Goal: Task Accomplishment & Management: Use online tool/utility

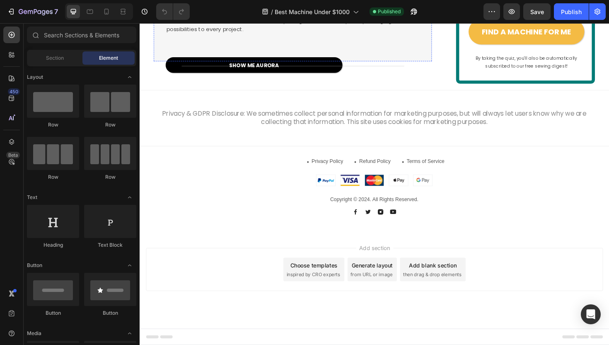
scroll to position [1101, 0]
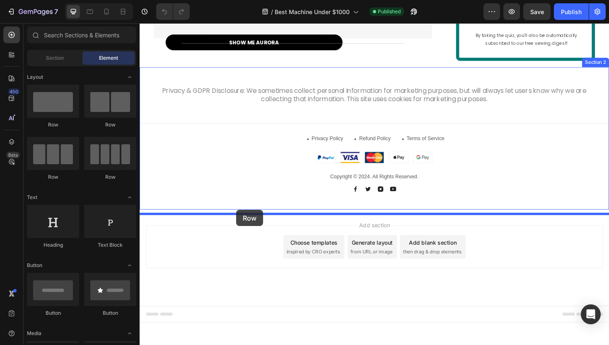
drag, startPoint x: 233, startPoint y: 123, endPoint x: 242, endPoint y: 220, distance: 97.3
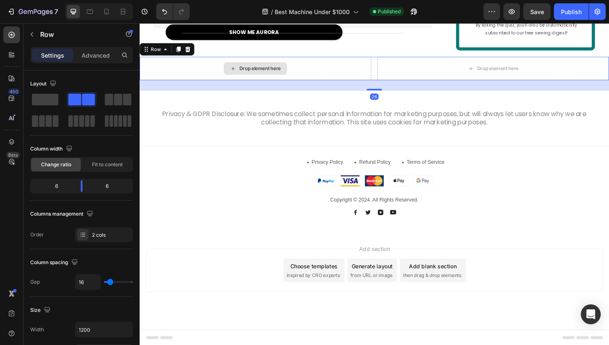
click at [384, 84] on div "Drop element here" at bounding box center [262, 71] width 245 height 25
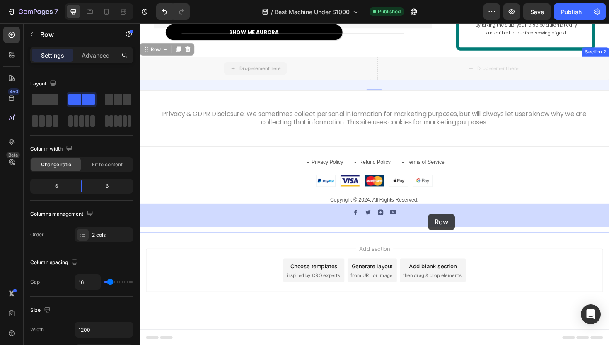
drag, startPoint x: 383, startPoint y: 222, endPoint x: 445, endPoint y: 225, distance: 61.8
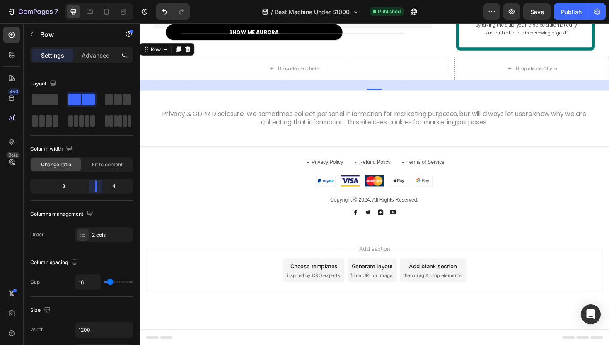
drag, startPoint x: 84, startPoint y: 187, endPoint x: 103, endPoint y: 184, distance: 19.6
click at [103, 0] on body "7 Version history / Best Machine Under $1000 Published Preview Save Publish 450…" at bounding box center [304, 0] width 609 height 0
click at [271, 78] on div "Drop element here" at bounding box center [303, 71] width 67 height 13
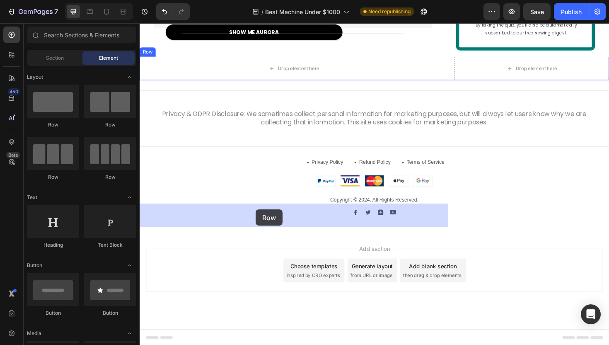
drag, startPoint x: 244, startPoint y: 130, endPoint x: 263, endPoint y: 220, distance: 91.7
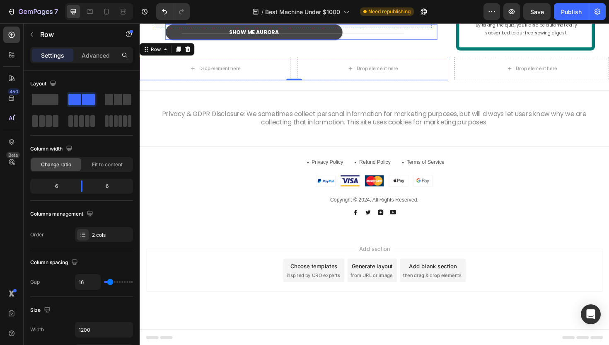
scroll to position [1134, 0]
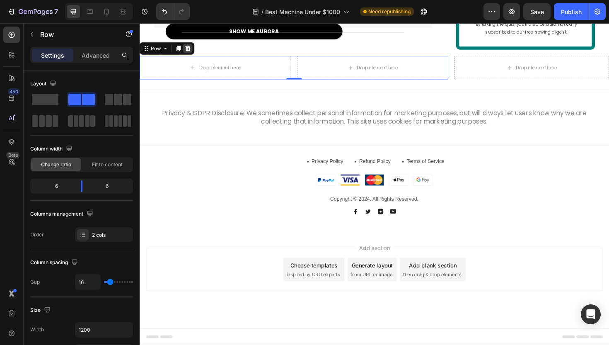
click at [192, 53] on icon at bounding box center [190, 50] width 5 height 6
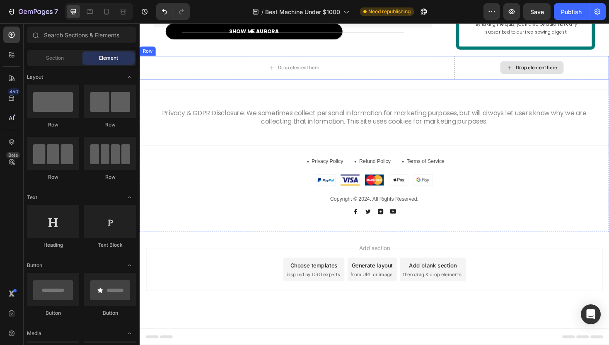
click at [468, 83] on div "Drop element here Drop element here Row" at bounding box center [388, 70] width 497 height 25
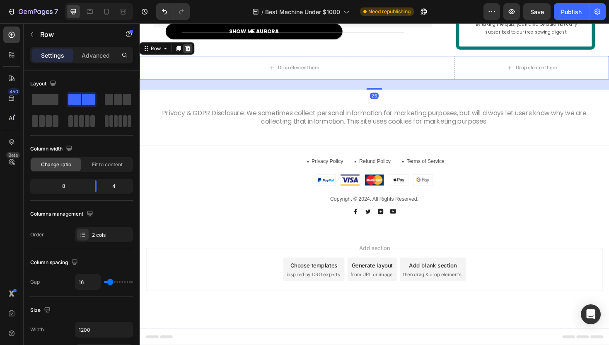
click at [191, 53] on icon at bounding box center [190, 50] width 5 height 6
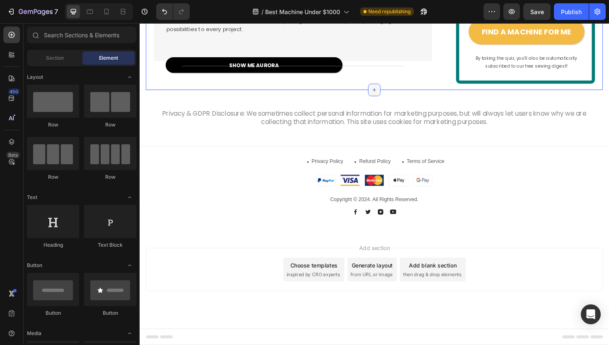
click at [385, 97] on icon at bounding box center [388, 93] width 7 height 7
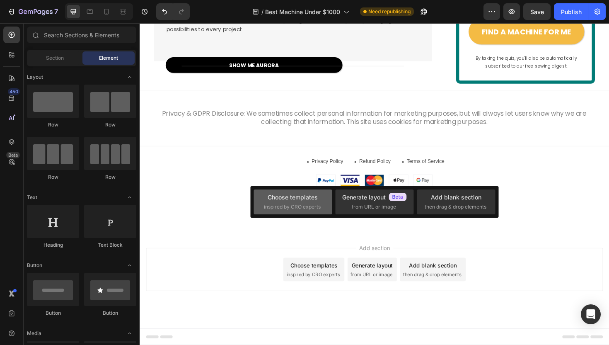
click at [285, 207] on span "inspired by CRO experts" at bounding box center [292, 206] width 57 height 7
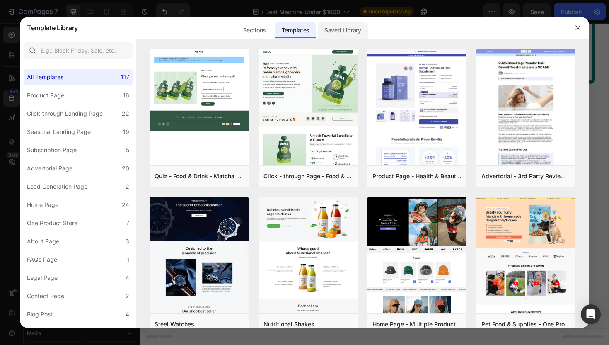
click at [343, 32] on div "Saved Library" at bounding box center [343, 30] width 50 height 17
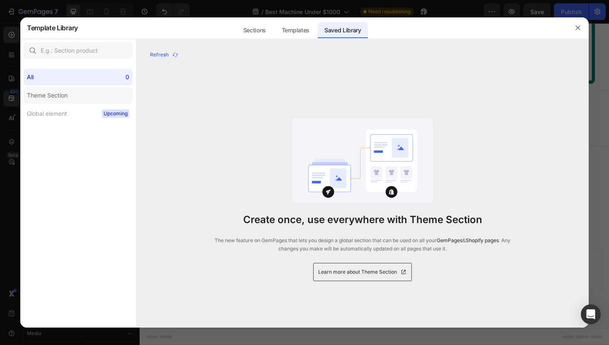
click at [87, 97] on label "Theme Section" at bounding box center [78, 95] width 109 height 17
click at [86, 110] on label "Global element Upcoming" at bounding box center [78, 113] width 109 height 17
click at [260, 29] on div "Sections" at bounding box center [255, 30] width 36 height 17
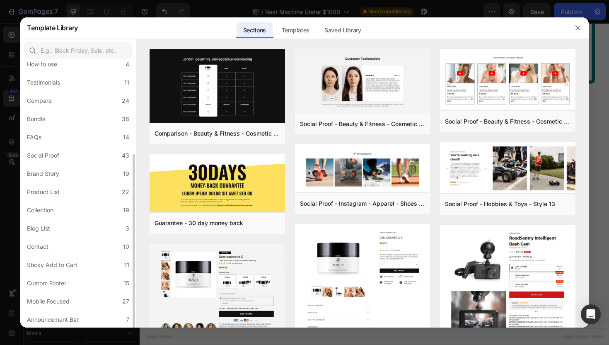
scroll to position [0, 0]
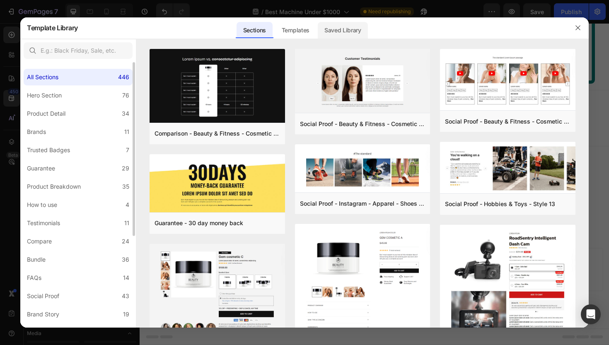
click at [348, 25] on div "Saved Library" at bounding box center [343, 30] width 50 height 17
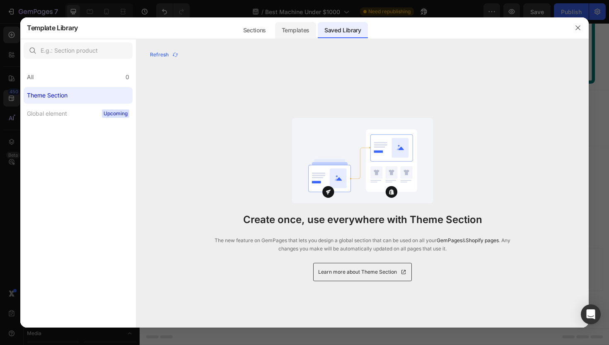
click at [303, 30] on div "Templates" at bounding box center [295, 30] width 41 height 17
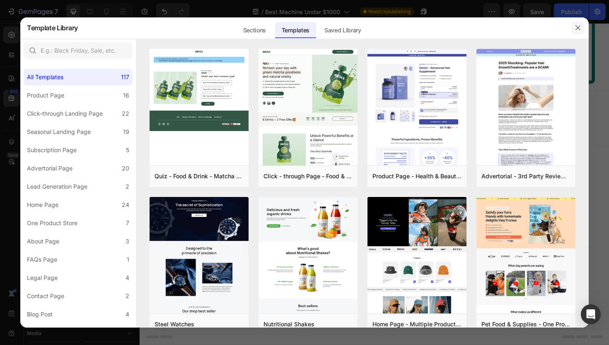
click at [574, 32] on button "button" at bounding box center [577, 27] width 13 height 13
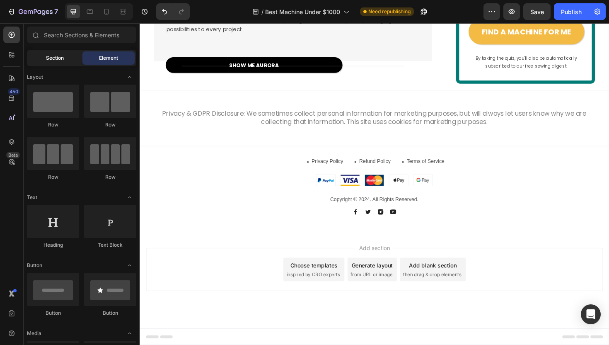
click at [58, 64] on div "Section" at bounding box center [55, 57] width 52 height 13
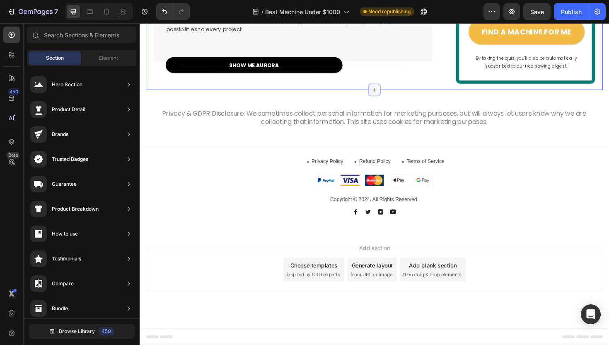
click at [388, 97] on icon at bounding box center [388, 93] width 7 height 7
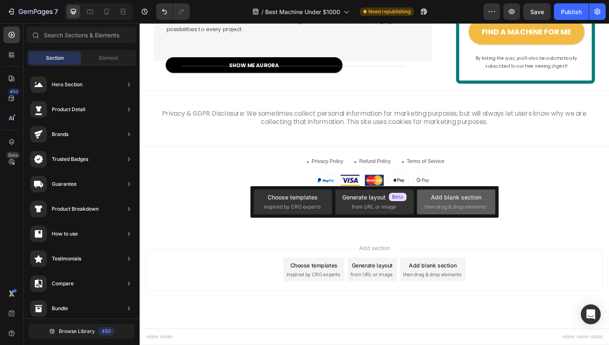
click at [451, 207] on span "then drag & drop elements" at bounding box center [456, 206] width 62 height 7
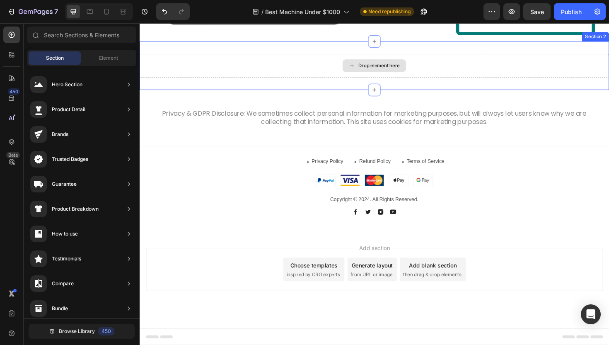
click at [367, 72] on icon at bounding box center [364, 68] width 7 height 7
click at [363, 72] on icon at bounding box center [364, 68] width 7 height 7
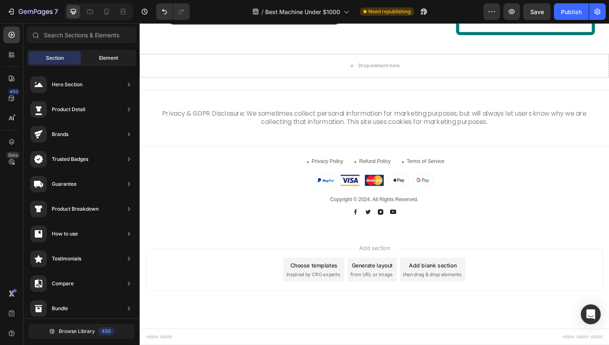
click at [108, 60] on span "Element" at bounding box center [108, 57] width 19 height 7
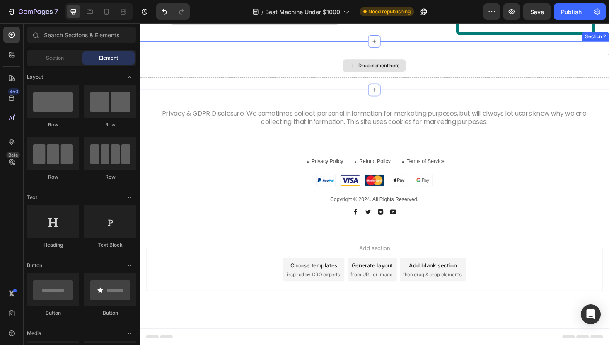
click at [355, 80] on div "Drop element here" at bounding box center [388, 68] width 497 height 25
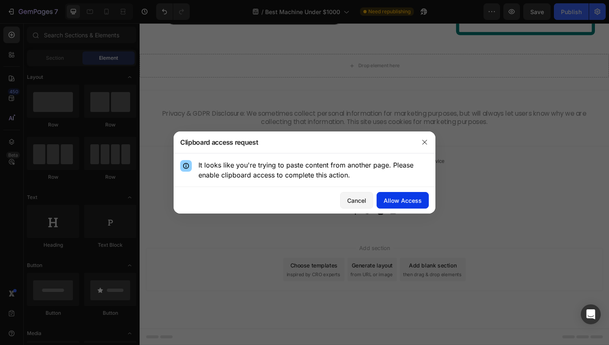
click at [406, 207] on button "Allow Access" at bounding box center [403, 200] width 52 height 17
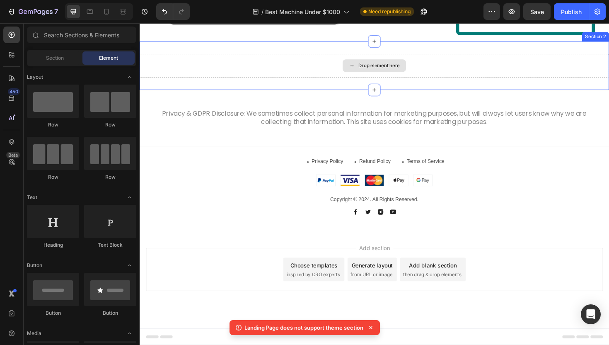
click at [377, 71] on div "Drop element here" at bounding box center [393, 68] width 44 height 7
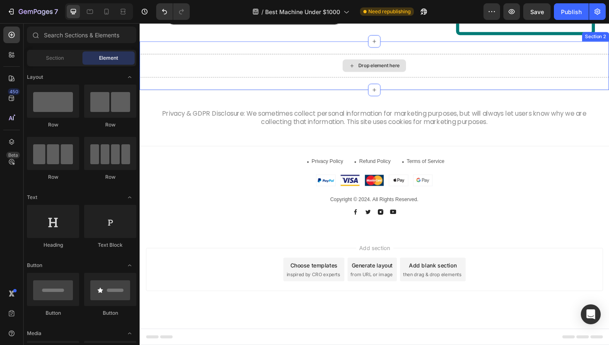
click at [331, 80] on div "Drop element here" at bounding box center [388, 68] width 497 height 25
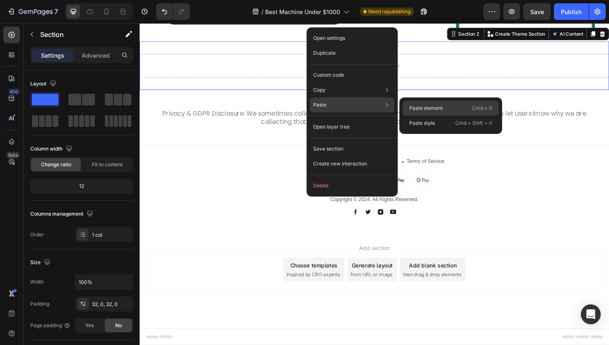
click at [415, 109] on p "Paste element" at bounding box center [426, 107] width 34 height 7
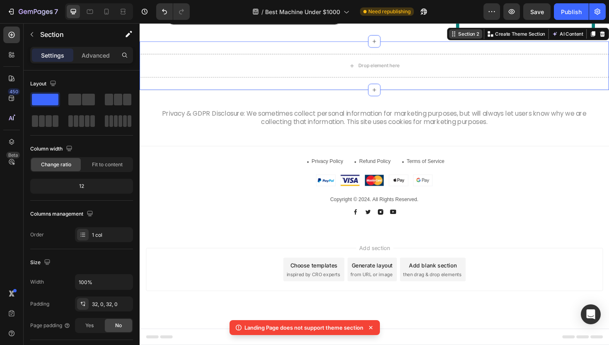
click at [493, 38] on div "Section 2" at bounding box center [488, 34] width 25 height 7
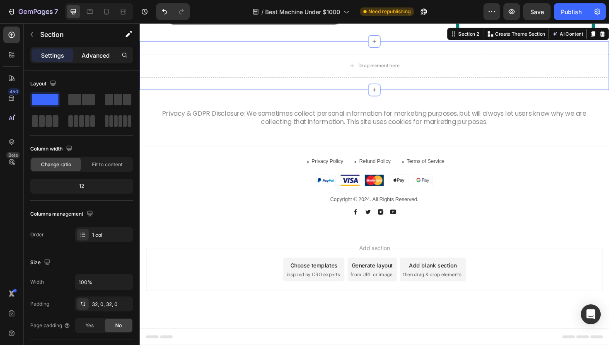
click at [101, 58] on p "Advanced" at bounding box center [96, 55] width 28 height 9
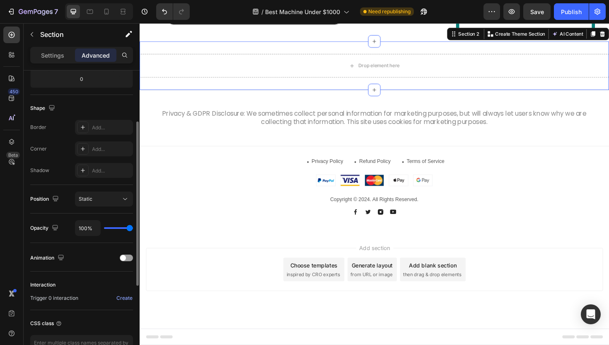
scroll to position [242, 0]
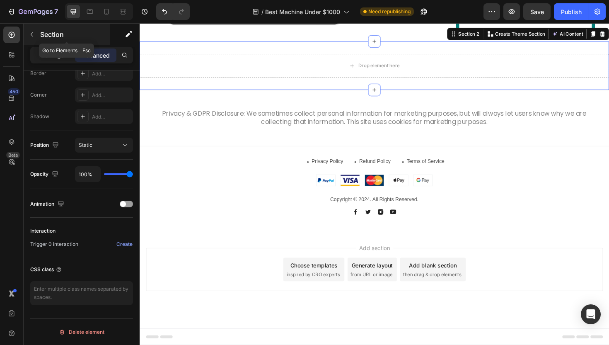
click at [32, 32] on icon "button" at bounding box center [32, 34] width 7 height 7
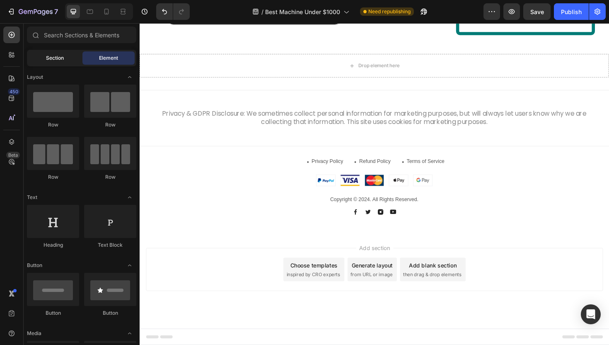
click at [59, 63] on div "Section" at bounding box center [55, 57] width 52 height 13
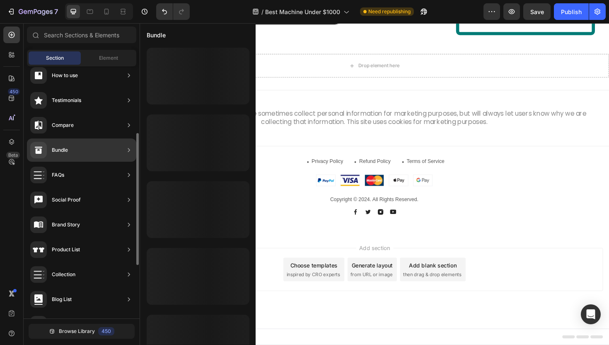
scroll to position [142, 0]
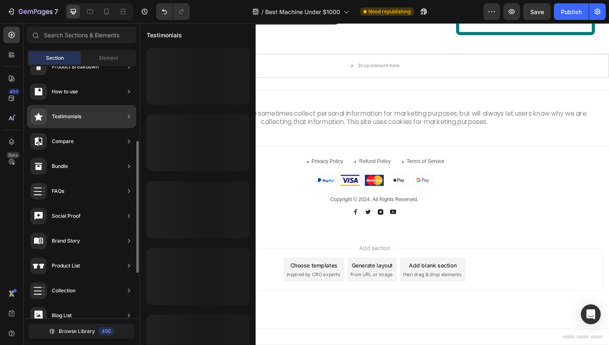
click at [80, 118] on div "Testimonials" at bounding box center [66, 116] width 29 height 8
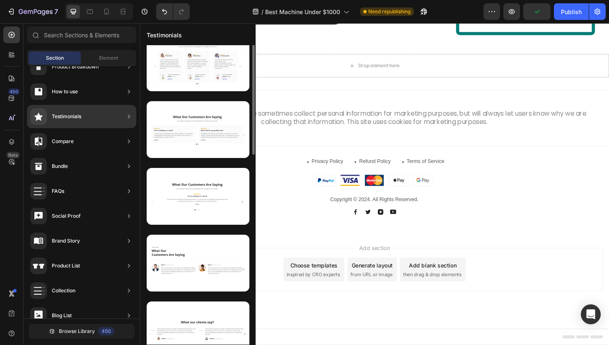
scroll to position [0, 0]
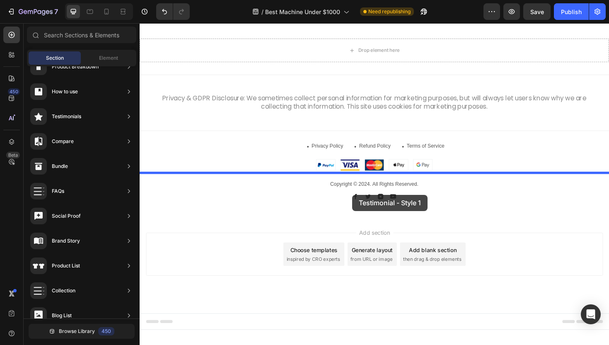
drag, startPoint x: 345, startPoint y: 106, endPoint x: 364, endPoint y: 204, distance: 99.6
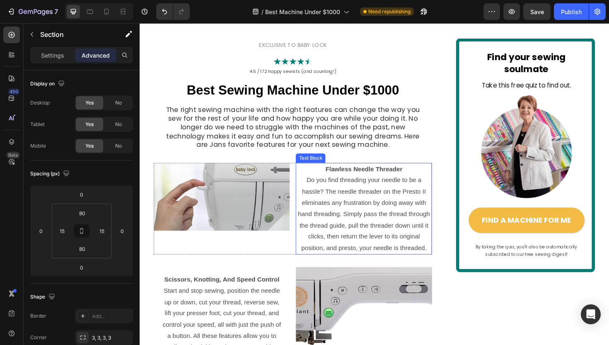
scroll to position [19, 0]
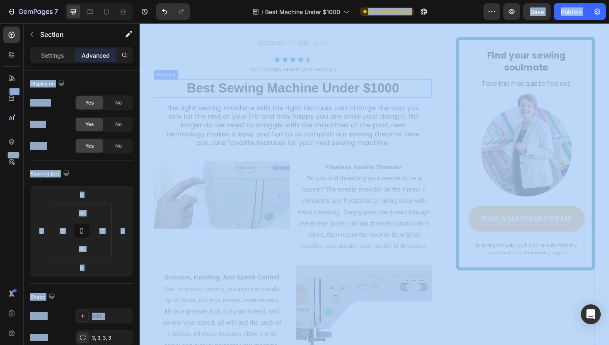
click at [308, 94] on h1 "Best Sewing Machine Under $1000" at bounding box center [302, 91] width 295 height 19
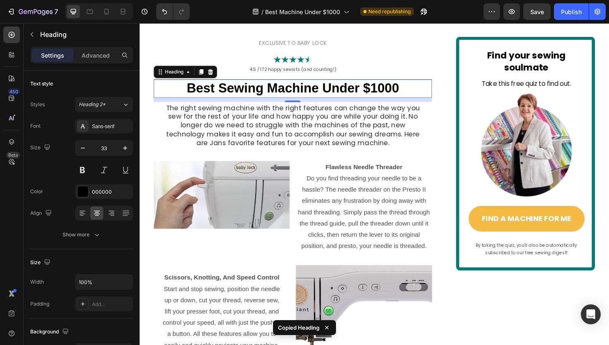
click at [326, 87] on h1 "Best Sewing Machine Under $1000" at bounding box center [302, 91] width 295 height 19
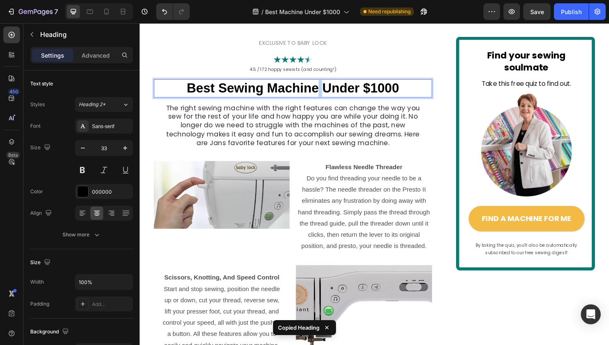
click at [326, 87] on p "Best Sewing Machine Under $1000" at bounding box center [301, 92] width 293 height 18
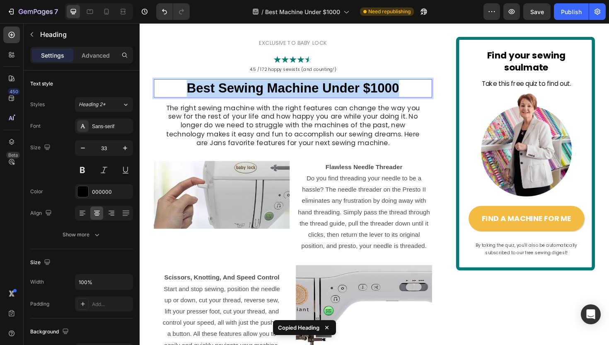
click at [326, 87] on p "Best Sewing Machine Under $1000" at bounding box center [301, 92] width 293 height 18
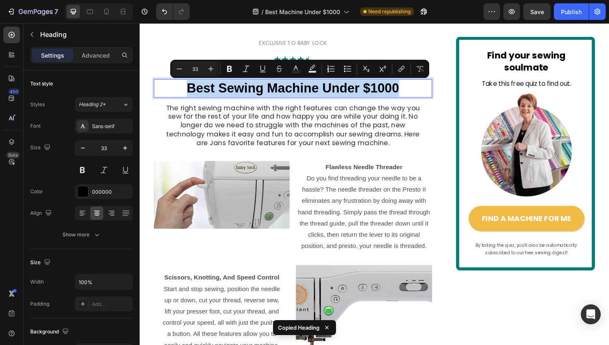
copy p "Best Sewing Machine Under $1000"
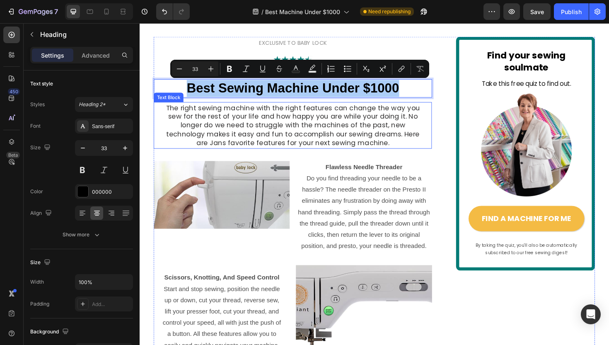
click at [307, 135] on p "The right sewing machine with the right features can change the way you sew for…" at bounding box center [302, 131] width 276 height 46
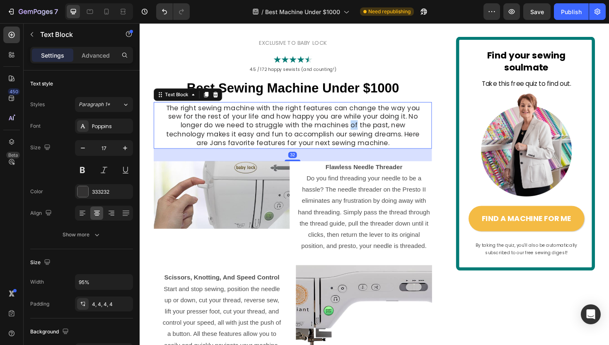
click at [307, 135] on p "The right sewing machine with the right features can change the way you sew for…" at bounding box center [302, 131] width 276 height 46
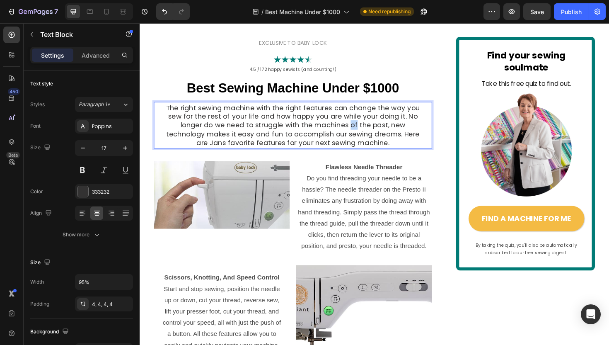
click at [307, 135] on p "The right sewing machine with the right features can change the way you sew for…" at bounding box center [302, 131] width 276 height 46
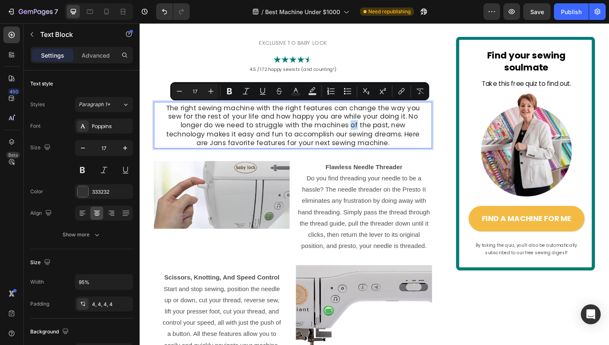
copy p "The right sewing machine with the right features can change the way you sew for…"
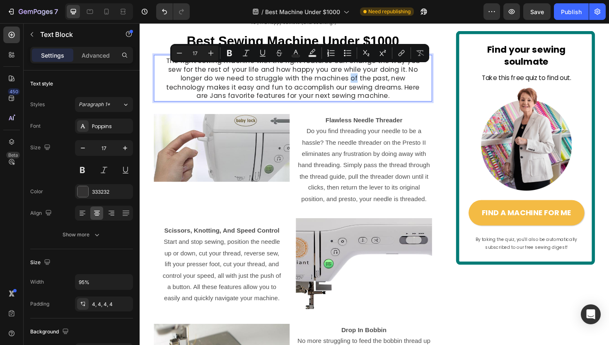
scroll to position [89, 0]
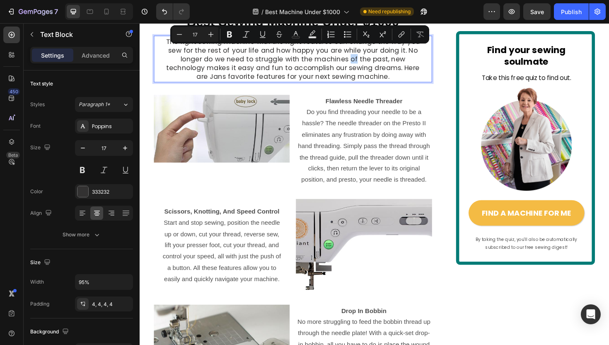
click at [377, 107] on strong "Flawless Needle Threader" at bounding box center [377, 105] width 82 height 7
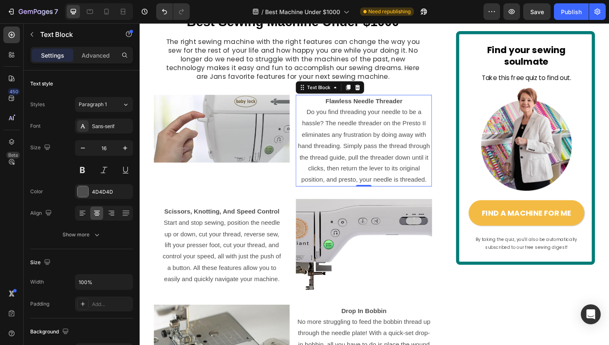
scroll to position [193, 0]
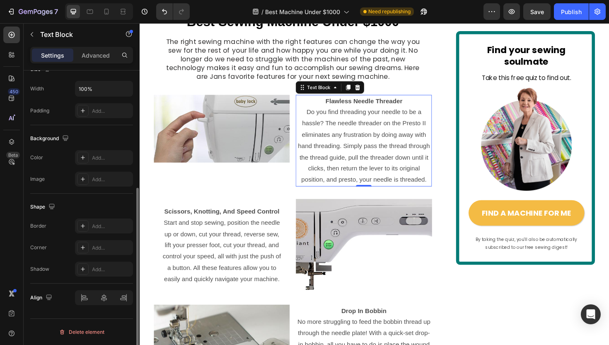
click at [377, 107] on strong "Flawless Needle Threader" at bounding box center [377, 105] width 82 height 7
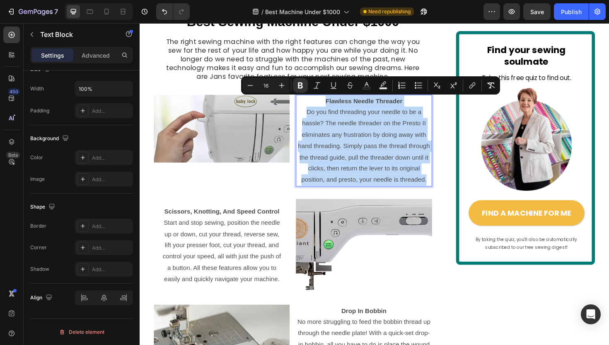
copy div "Flawless Needle Threader Do you find threading your needle to be a hassle? The …"
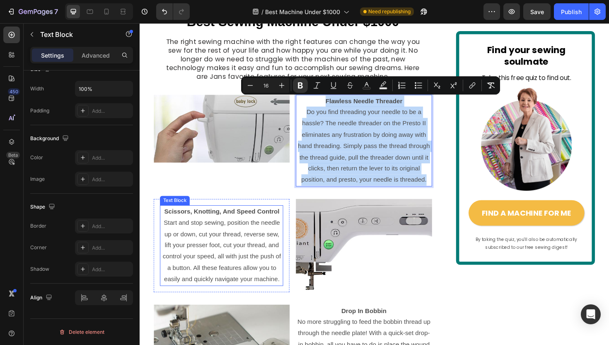
click at [229, 225] on strong "Scissors, Knotting, And Speed Control" at bounding box center [226, 222] width 122 height 7
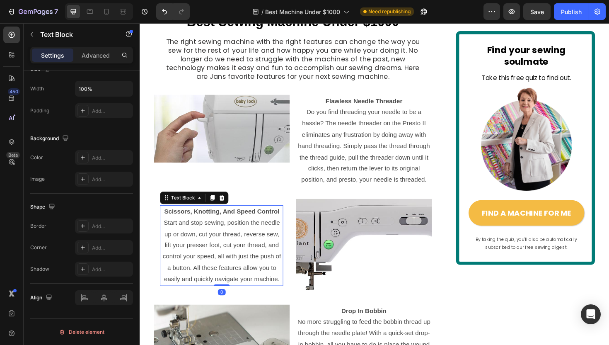
click at [229, 225] on strong "Scissors, Knotting, And Speed Control" at bounding box center [226, 222] width 122 height 7
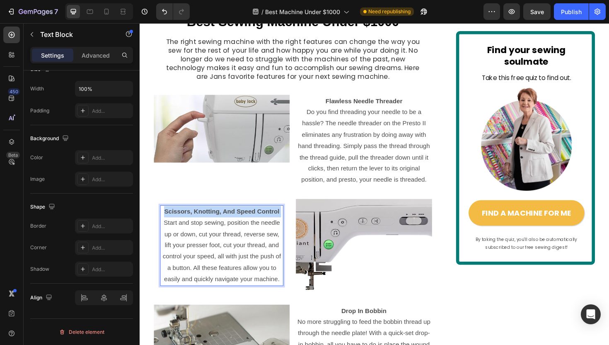
click at [229, 225] on strong "Scissors, Knotting, And Speed Control" at bounding box center [226, 222] width 122 height 7
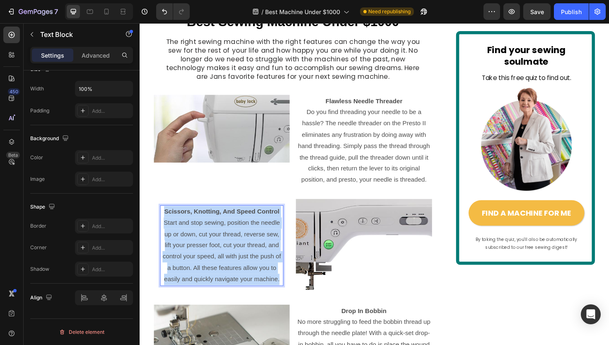
copy div "Scissors, Knotting, And Speed Control Start and stop sewing, position the needl…"
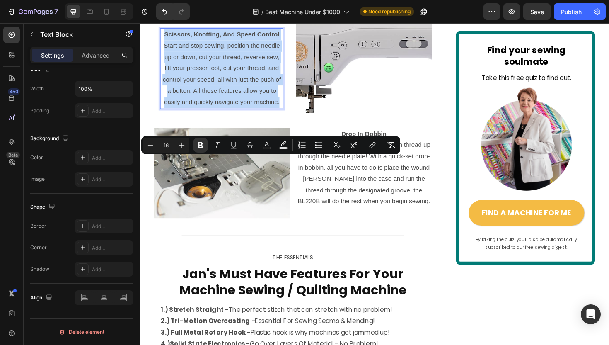
scroll to position [357, 0]
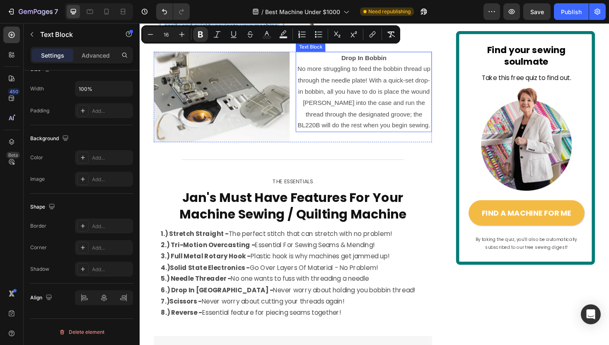
click at [382, 115] on p "No more struggling to feed the bobbin thread up through the needle plate! With …" at bounding box center [377, 102] width 142 height 72
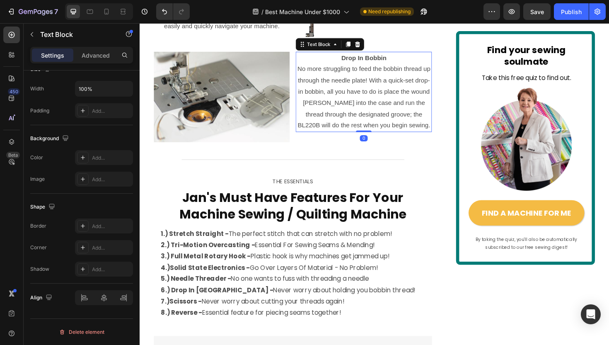
click at [382, 115] on p "No more struggling to feed the bobbin thread up through the needle plate! With …" at bounding box center [377, 102] width 142 height 72
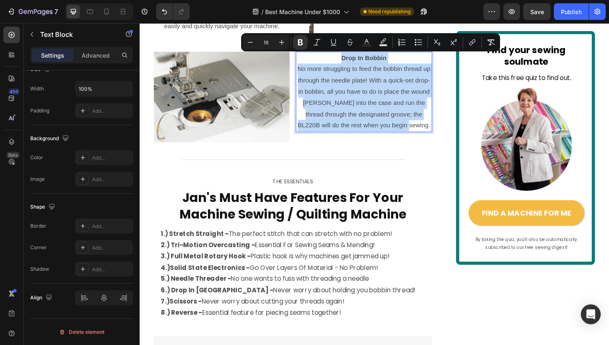
copy div "Drop In Bobbin No more struggling to feed the bobbin thread up through the need…"
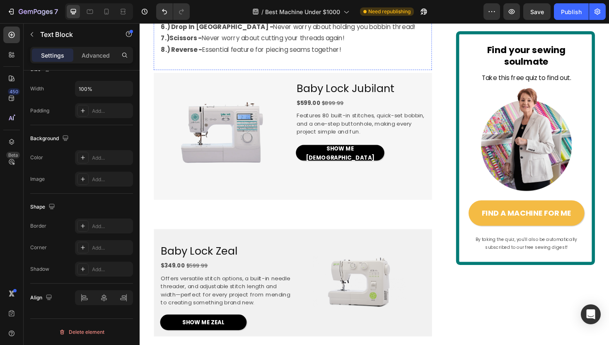
scroll to position [640, 0]
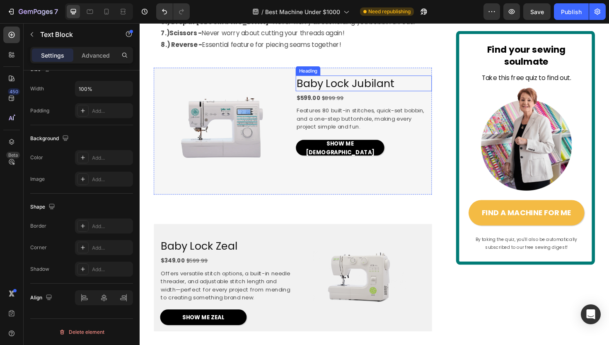
click at [357, 89] on span "Baby Lock Jubilant" at bounding box center [357, 86] width 103 height 15
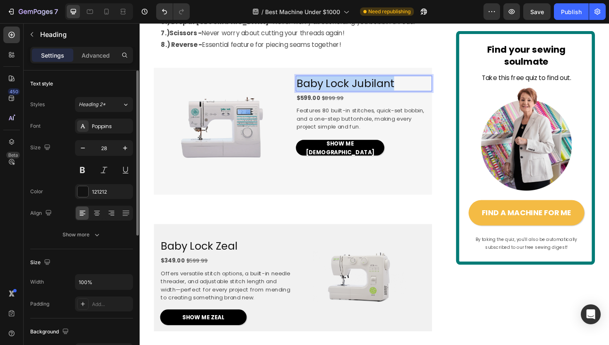
click at [357, 89] on span "Baby Lock Jubilant" at bounding box center [357, 86] width 103 height 15
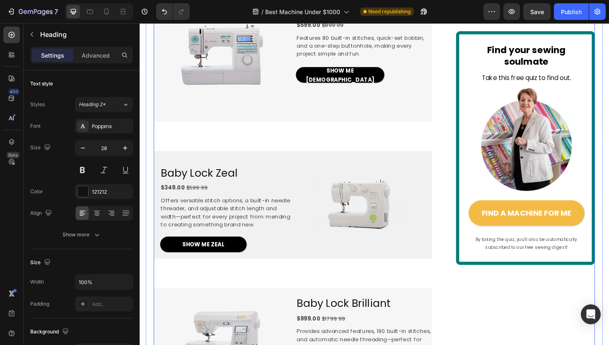
scroll to position [724, 0]
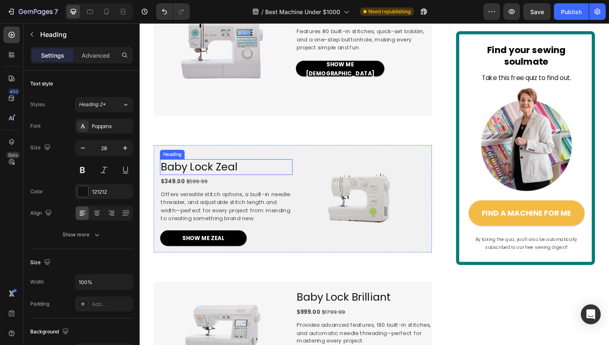
click at [224, 175] on span "Baby Lock Zeal" at bounding box center [202, 174] width 81 height 15
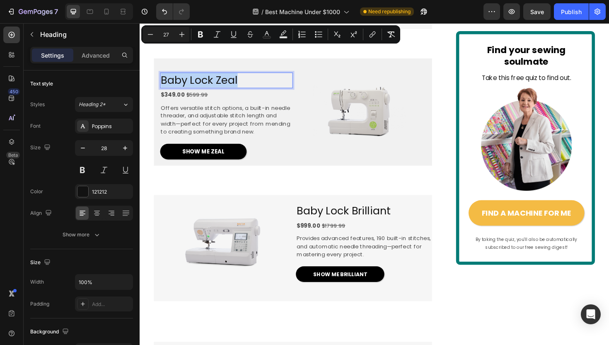
scroll to position [863, 0]
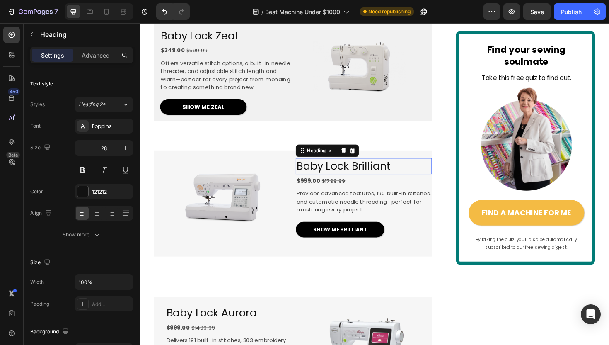
click at [348, 172] on span "Baby Lock Brilliant" at bounding box center [355, 174] width 99 height 15
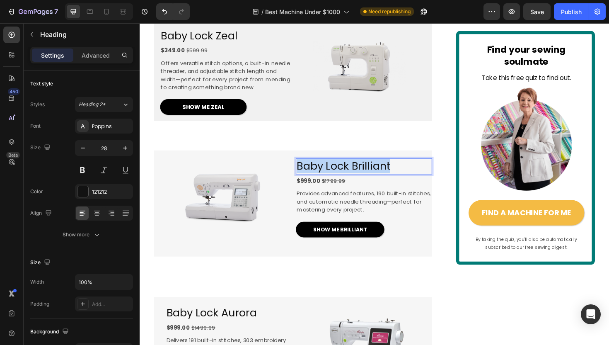
click at [348, 172] on span "Baby Lock Brilliant" at bounding box center [355, 174] width 99 height 15
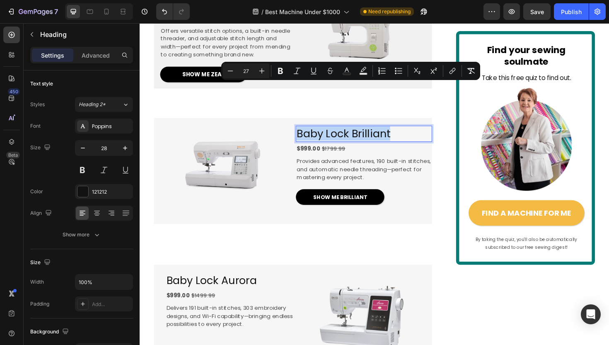
scroll to position [1038, 0]
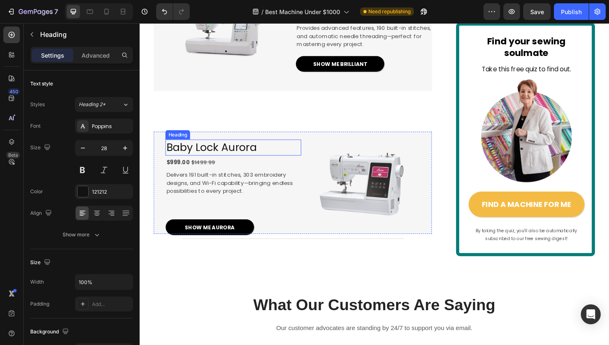
click at [248, 160] on span "Baby Lock Aurora" at bounding box center [216, 154] width 96 height 15
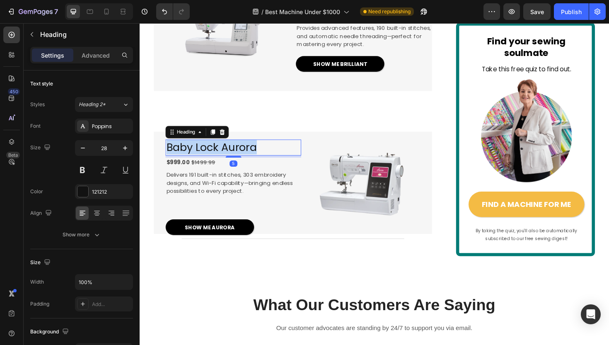
click at [248, 160] on span "Baby Lock Aurora" at bounding box center [216, 154] width 96 height 15
copy span "Baby Lock Aurora"
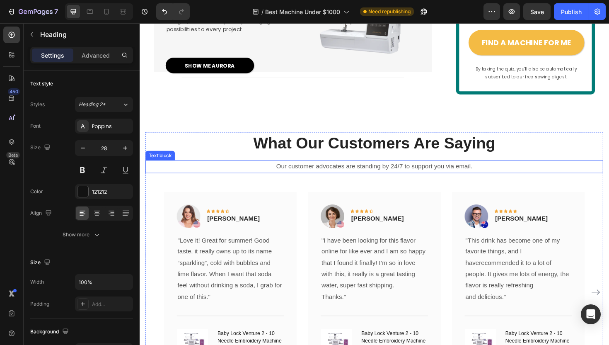
scroll to position [1228, 0]
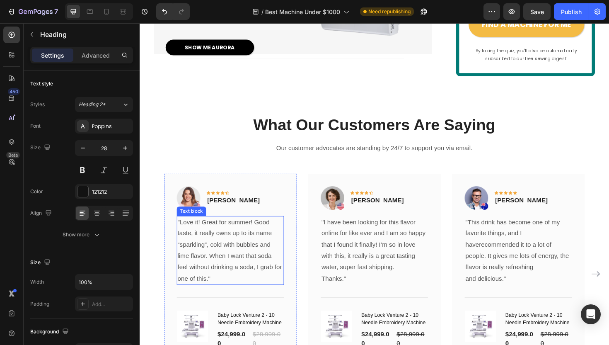
click at [241, 259] on p ""Love it! Great for summer! Good taste, it really owns up to its name “sparklin…" at bounding box center [236, 264] width 112 height 72
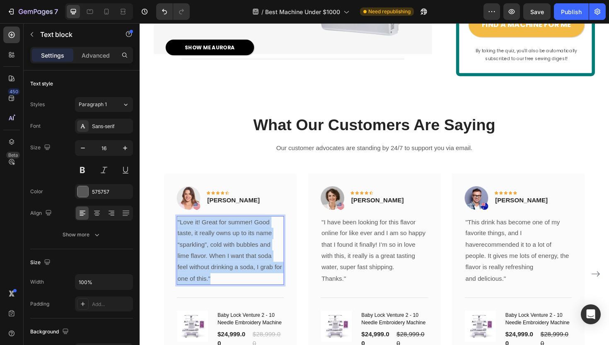
click at [241, 259] on p ""Love it! Great for summer! Good taste, it really owns up to its name “sparklin…" at bounding box center [236, 264] width 112 height 72
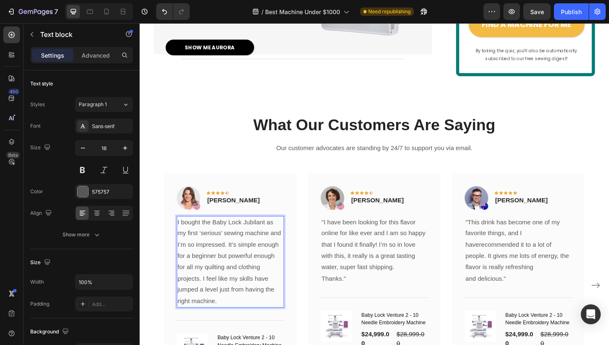
click at [181, 236] on p "I bought the Baby Lock Jubilant as my first ‘serious’ sewing machine and I’m so…" at bounding box center [236, 275] width 112 height 95
click at [285, 234] on p ""I bought the Baby Lock Jubilant as my first ‘serious’ sewing machine and I’m s…" at bounding box center [236, 275] width 112 height 95
click at [556, 210] on p "[PERSON_NAME]" at bounding box center [544, 211] width 56 height 10
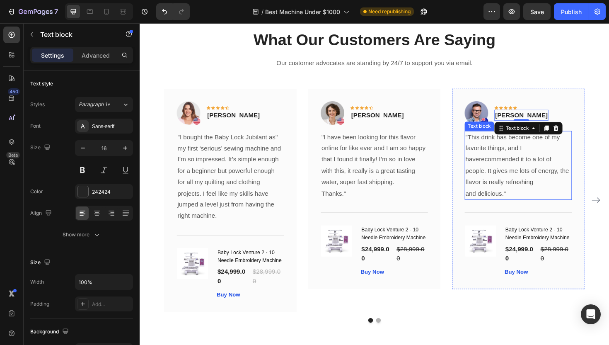
scroll to position [1333, 0]
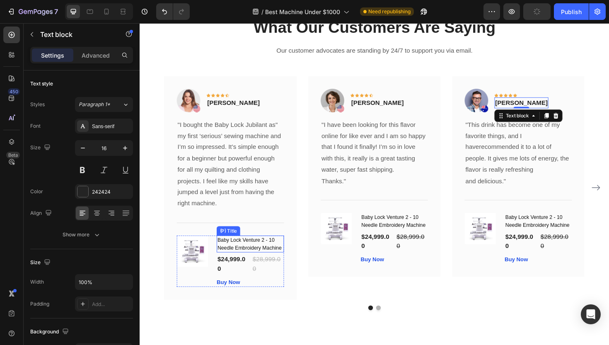
click at [265, 259] on h1 "Baby Lock Venture 2 - 10 Needle Embroidery Machine" at bounding box center [256, 257] width 71 height 18
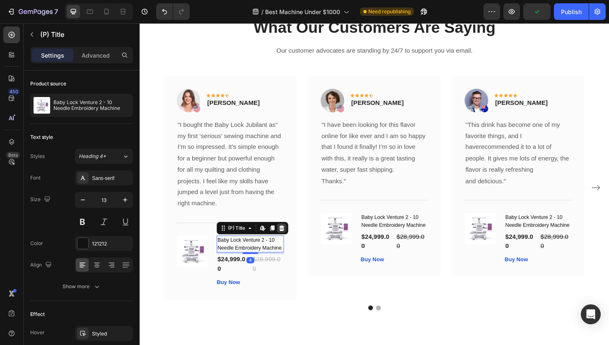
click at [295, 242] on div at bounding box center [290, 240] width 10 height 10
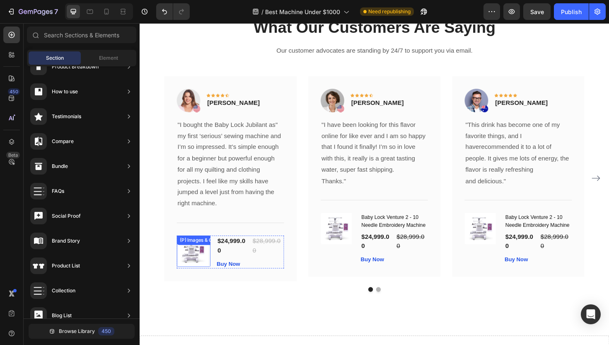
click at [204, 265] on img at bounding box center [195, 264] width 33 height 33
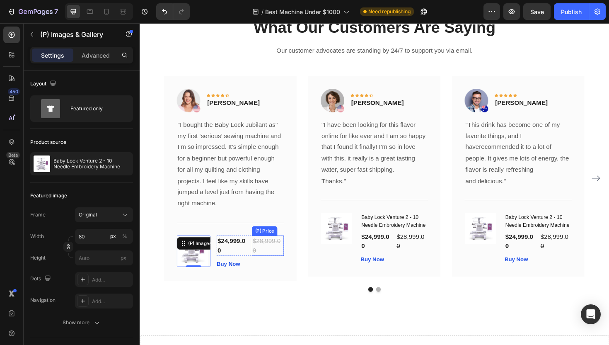
click at [266, 263] on div "$28,999.00" at bounding box center [275, 259] width 34 height 22
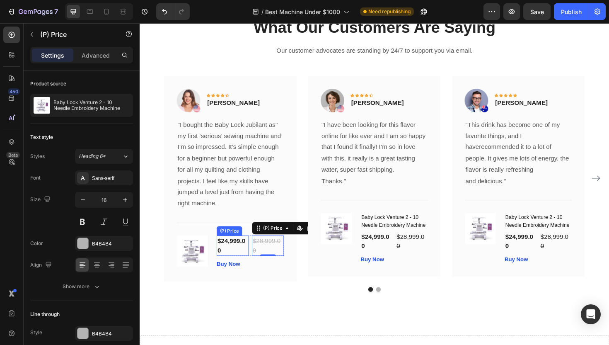
click at [235, 262] on div "$24,999.00" at bounding box center [238, 259] width 34 height 22
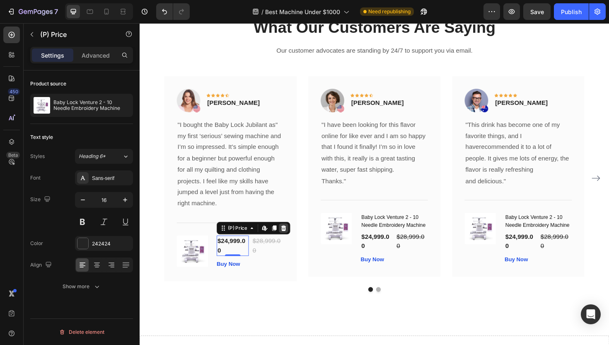
click at [291, 240] on icon at bounding box center [292, 240] width 7 height 7
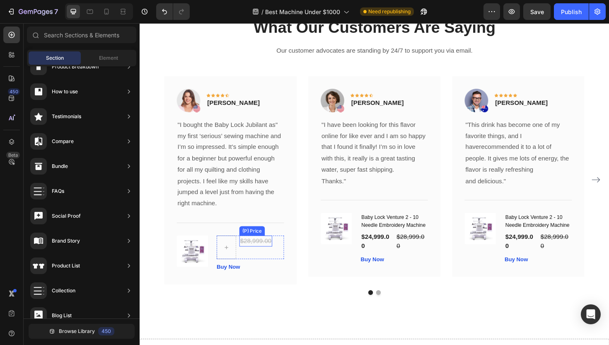
click at [258, 255] on div "$28,999.00" at bounding box center [262, 254] width 35 height 12
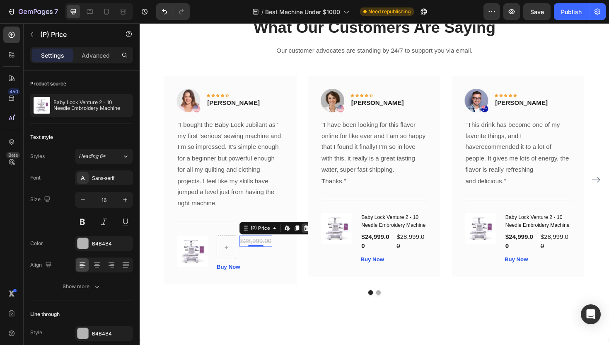
click at [313, 240] on icon at bounding box center [316, 240] width 7 height 7
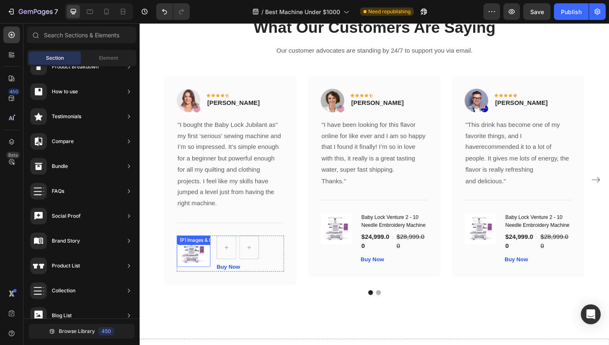
click at [203, 268] on img at bounding box center [195, 264] width 33 height 33
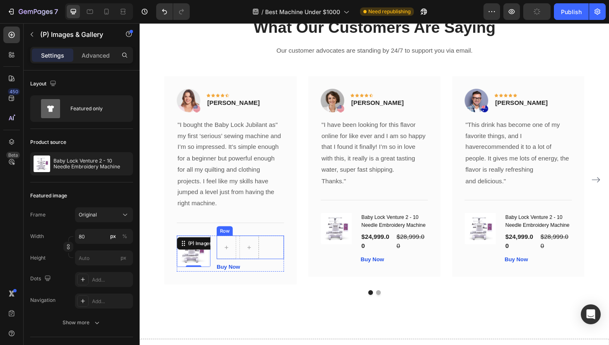
click at [278, 264] on div "Row" at bounding box center [256, 260] width 71 height 25
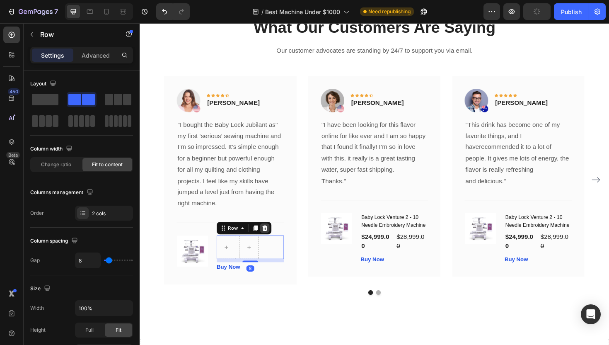
click at [274, 239] on icon at bounding box center [272, 240] width 7 height 7
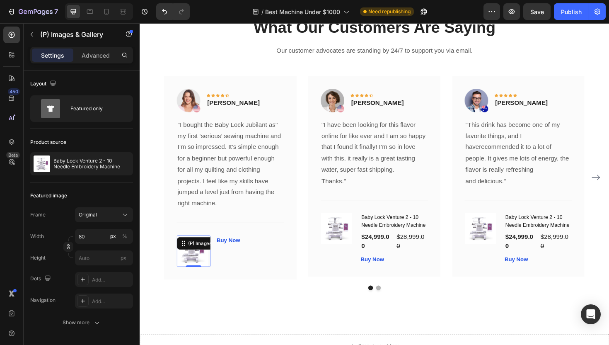
click at [208, 268] on img at bounding box center [195, 264] width 33 height 33
click at [250, 263] on div "Buy Now (P) Cart Button" at bounding box center [256, 264] width 71 height 33
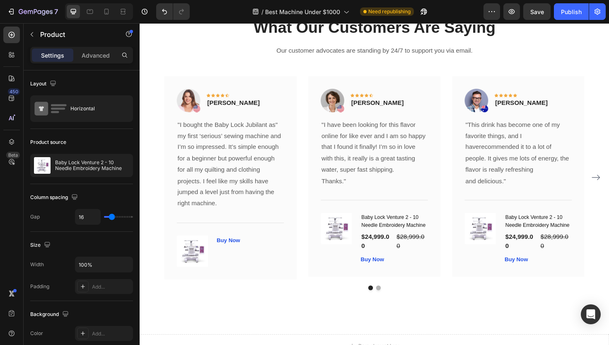
click at [244, 262] on div "Buy Now (P) Cart Button" at bounding box center [256, 264] width 71 height 33
click at [263, 252] on div "Buy Now (P) Cart Button" at bounding box center [256, 253] width 71 height 10
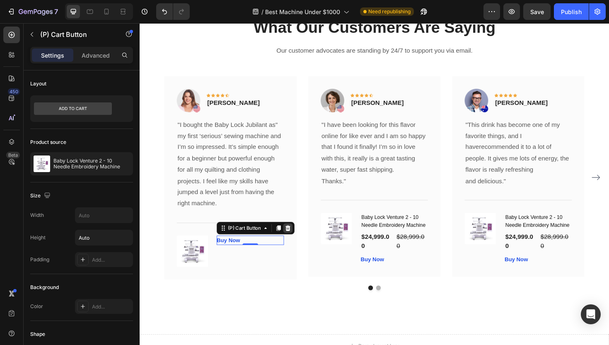
click at [297, 237] on icon at bounding box center [296, 240] width 7 height 7
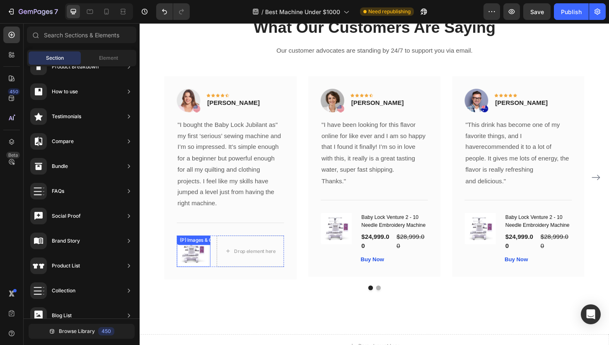
click at [209, 264] on img at bounding box center [195, 264] width 33 height 33
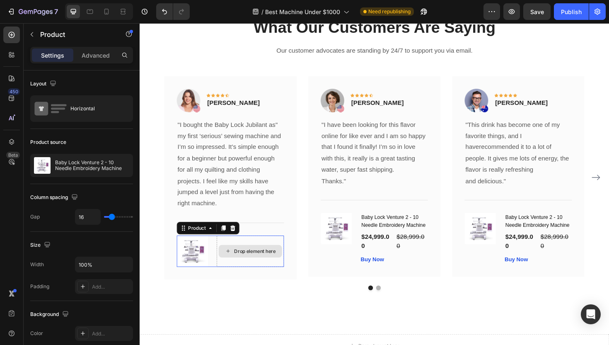
click at [252, 255] on div "Drop element here" at bounding box center [256, 264] width 71 height 33
click at [240, 239] on icon at bounding box center [238, 240] width 7 height 7
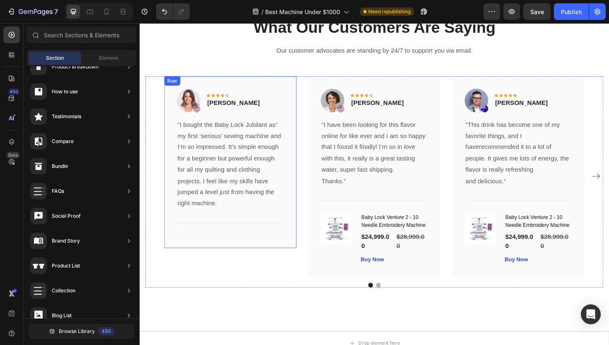
click at [296, 86] on div "Image Icon Icon Icon Icon Icon Row [PERSON_NAME] Text block Row "I bought the B…" at bounding box center [236, 170] width 140 height 182
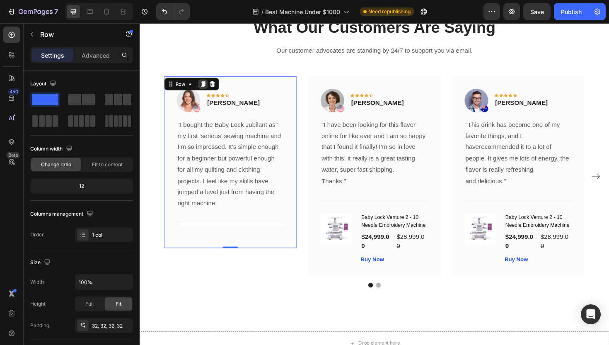
click at [205, 87] on icon at bounding box center [207, 88] width 5 height 6
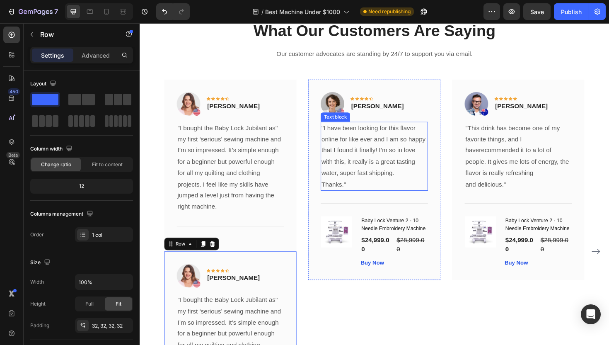
scroll to position [1324, 0]
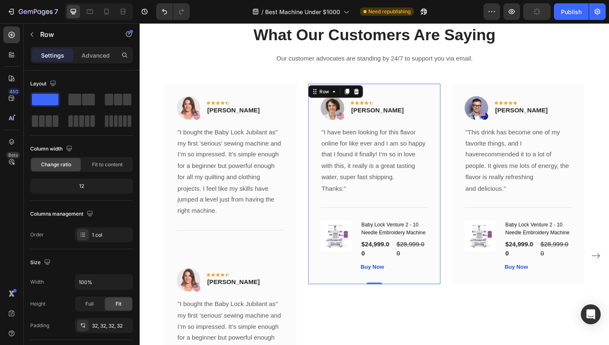
click at [448, 97] on div "Image Icon Icon Icon Icon Icon Row [PERSON_NAME] Text block Row "I have been lo…" at bounding box center [388, 193] width 140 height 213
click at [369, 95] on icon at bounding box center [369, 96] width 5 height 6
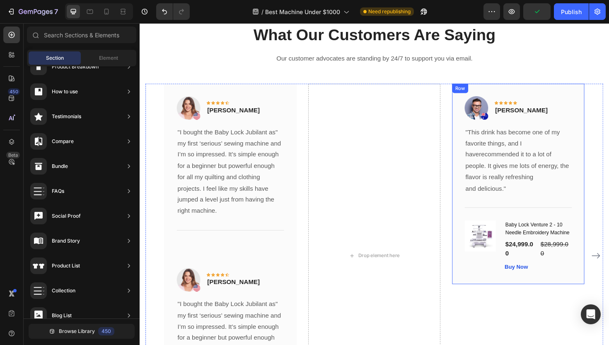
click at [565, 92] on div "Image Icon Icon Icon Icon Icon Row [PERSON_NAME] Text block Row "This drink has…" at bounding box center [541, 193] width 140 height 213
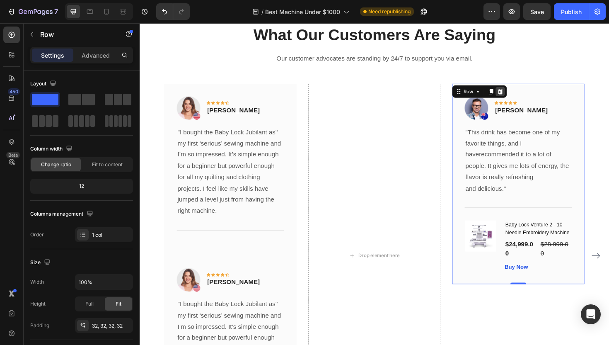
click at [523, 95] on icon at bounding box center [521, 95] width 7 height 7
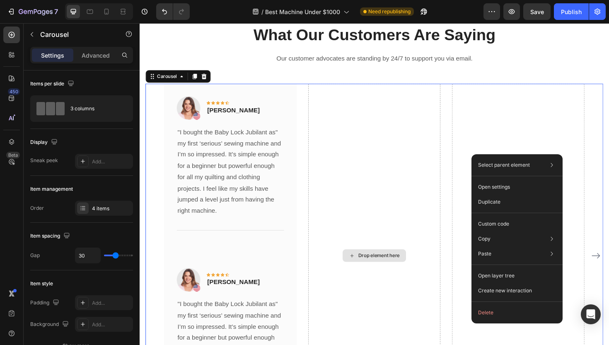
click at [421, 147] on div "Drop element here" at bounding box center [388, 269] width 140 height 364
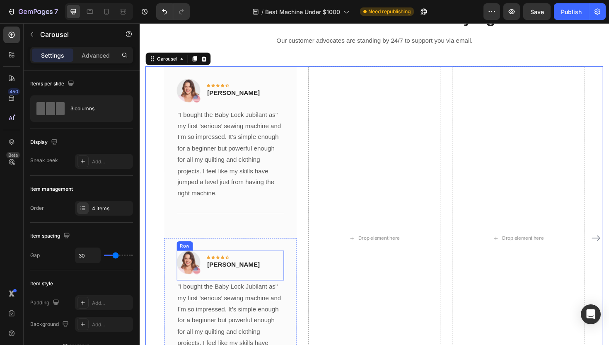
scroll to position [1314, 0]
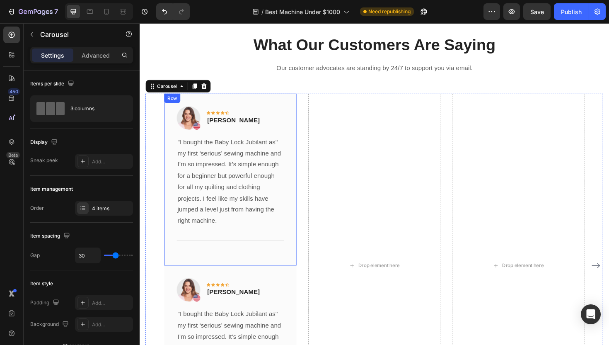
click at [275, 108] on div "Image Icon Icon Icon Icon Icon Row [PERSON_NAME] Text block Row "I bought the B…" at bounding box center [236, 189] width 140 height 182
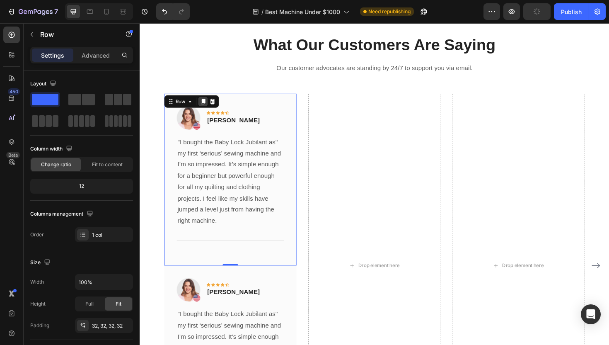
click at [209, 106] on icon at bounding box center [206, 106] width 7 height 7
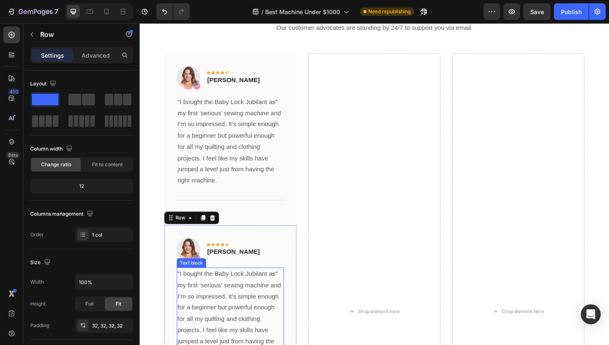
scroll to position [1322, 0]
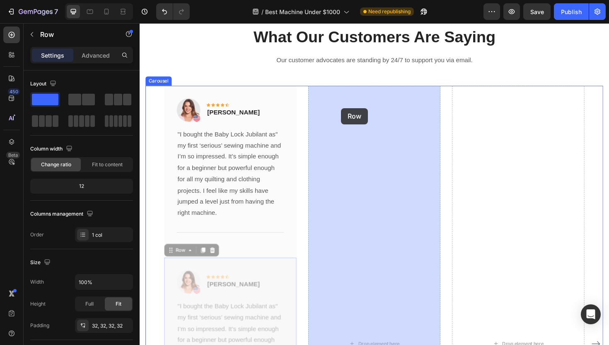
drag, startPoint x: 170, startPoint y: 266, endPoint x: 353, endPoint y: 114, distance: 238.3
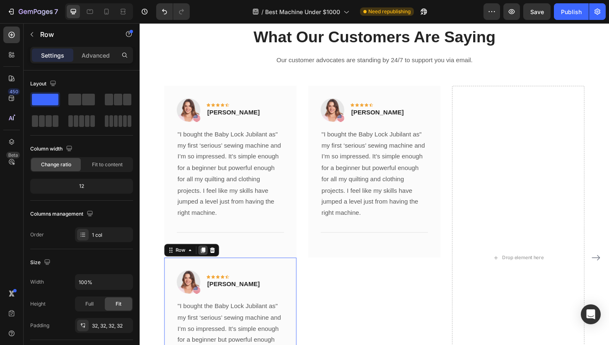
click at [204, 261] on icon at bounding box center [206, 263] width 7 height 7
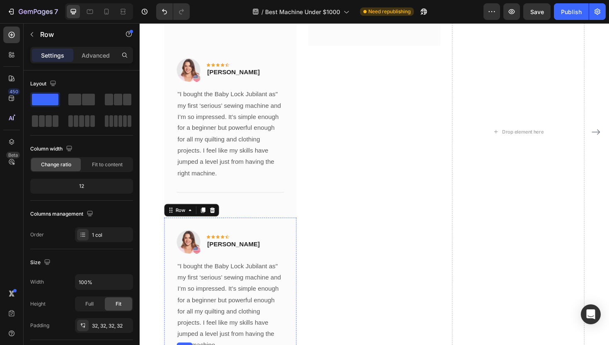
scroll to position [1463, 0]
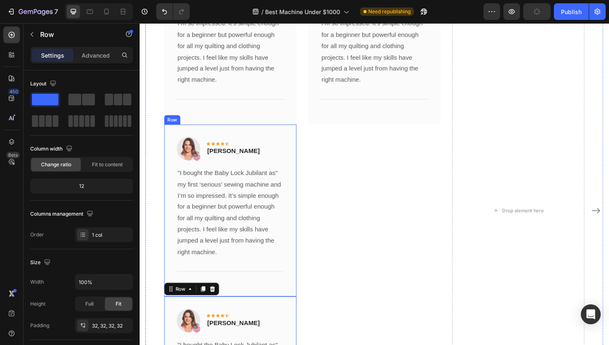
click at [171, 145] on div "Image Icon Icon Icon Icon Icon Row [PERSON_NAME] Text block Row "I bought the B…" at bounding box center [236, 221] width 140 height 182
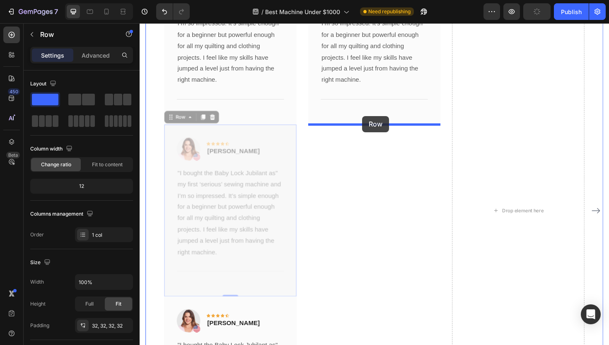
drag, startPoint x: 170, startPoint y: 123, endPoint x: 378, endPoint y: 127, distance: 208.4
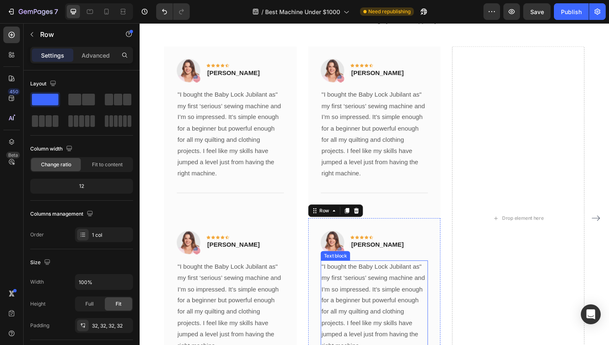
scroll to position [1174, 0]
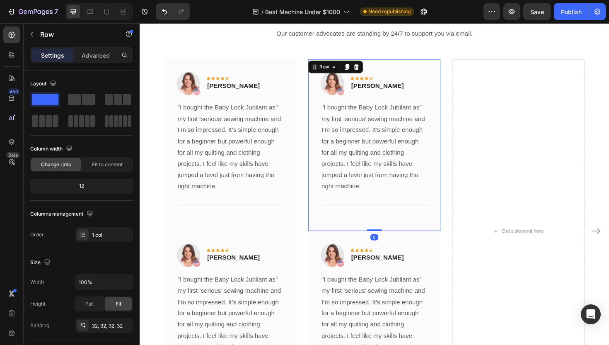
click at [367, 70] on div "Image Icon Icon Icon Icon Icon Row [PERSON_NAME] Text block Row "I bought the B…" at bounding box center [388, 152] width 140 height 182
click at [358, 68] on icon at bounding box center [359, 70] width 5 height 6
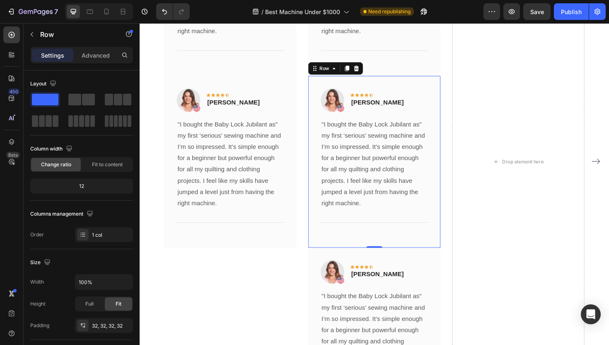
scroll to position [1496, 0]
click at [323, 278] on div "Image Icon Icon Icon Icon Icon Row [PERSON_NAME] Text block Row "I bought the B…" at bounding box center [388, 351] width 140 height 182
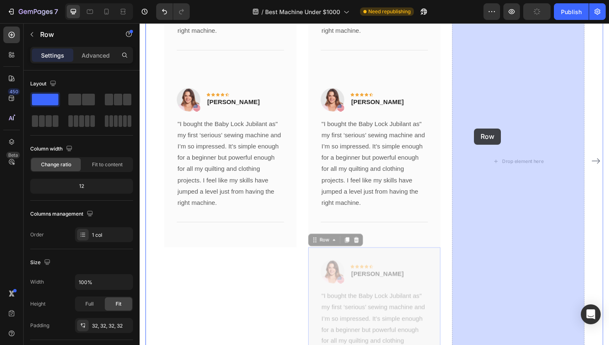
drag, startPoint x: 324, startPoint y: 253, endPoint x: 504, endPoint y: 122, distance: 222.1
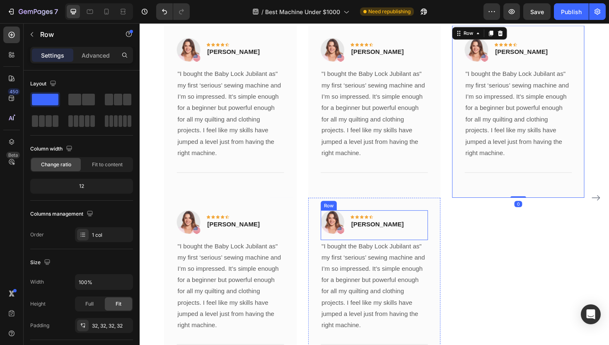
scroll to position [1365, 0]
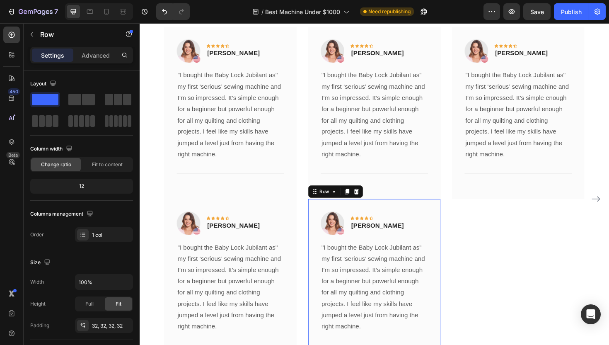
click at [441, 217] on div "Image Icon Icon Icon Icon Icon Row [PERSON_NAME] Text block Row "I bought the B…" at bounding box center [388, 300] width 140 height 182
click at [361, 203] on icon at bounding box center [359, 201] width 5 height 6
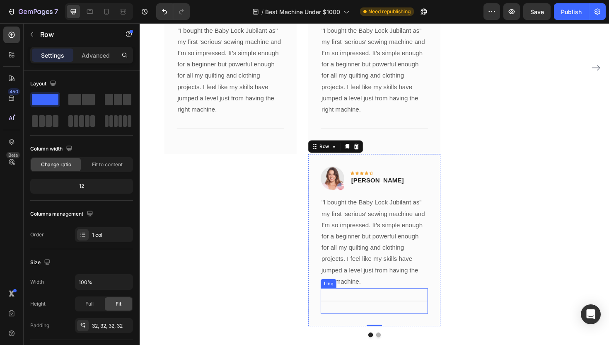
scroll to position [1531, 0]
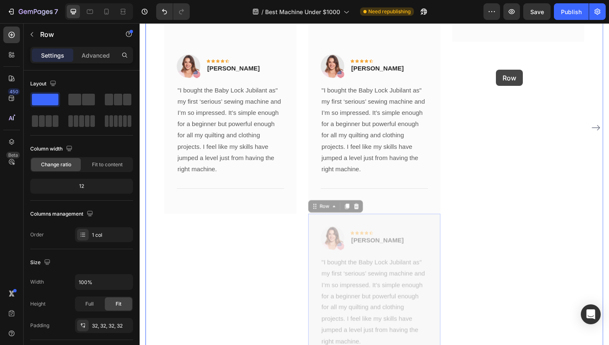
drag, startPoint x: 324, startPoint y: 216, endPoint x: 510, endPoint y: 72, distance: 235.1
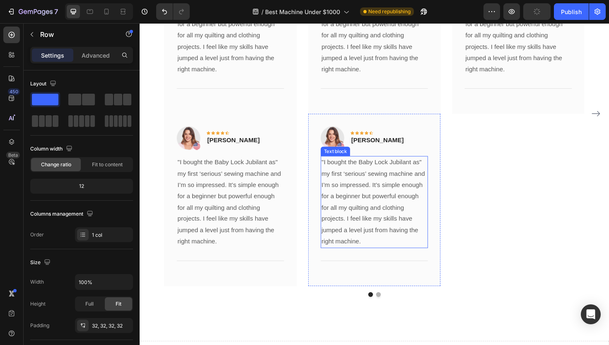
scroll to position [1640, 0]
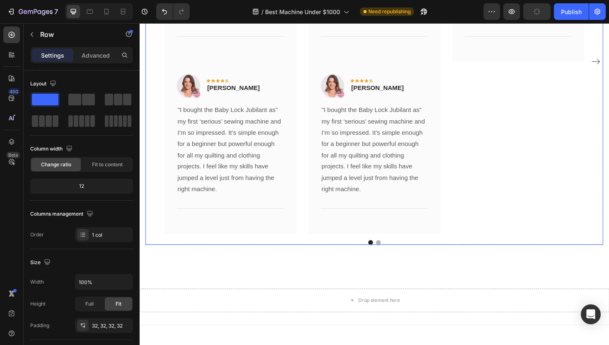
click at [392, 255] on button "Dot" at bounding box center [392, 255] width 5 height 5
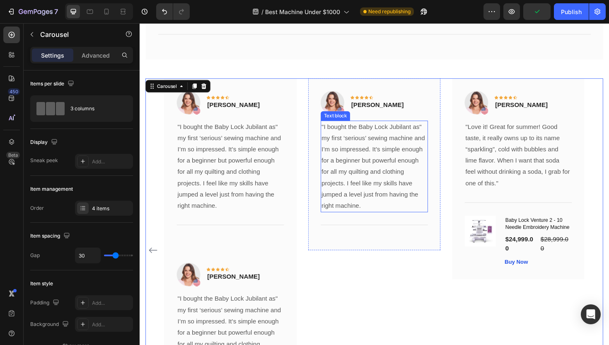
scroll to position [1418, 0]
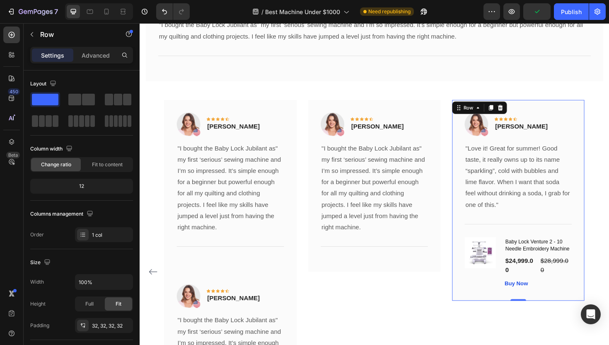
click at [603, 118] on div "Image Icon Icon Icon Icon Icon Row [PERSON_NAME] Text block Row "Love it! Great…" at bounding box center [541, 210] width 140 height 213
click at [523, 113] on icon at bounding box center [521, 113] width 5 height 6
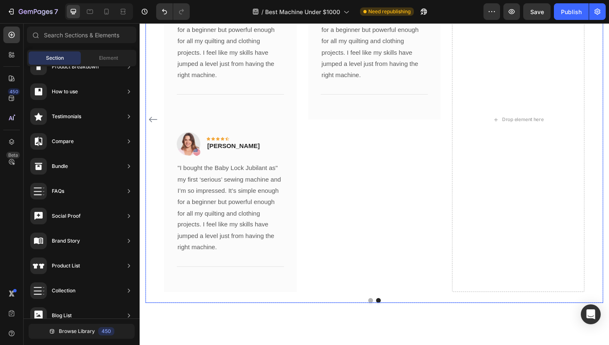
scroll to position [1588, 0]
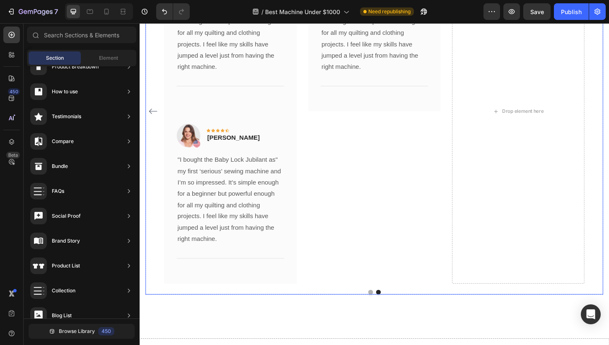
click at [384, 308] on button "Dot" at bounding box center [384, 307] width 5 height 5
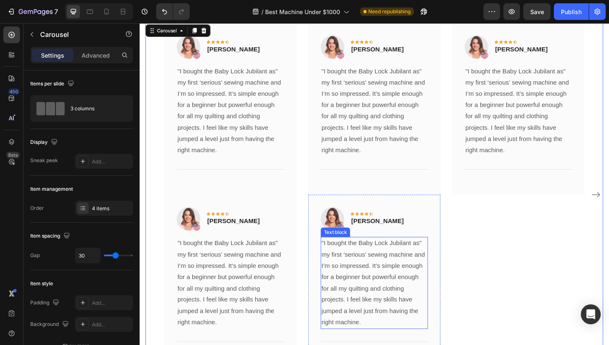
scroll to position [1481, 0]
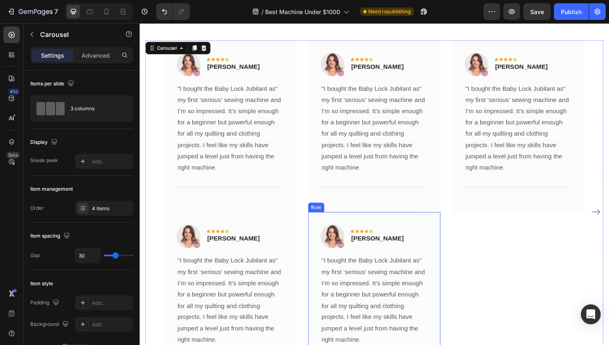
click at [443, 227] on div "Image Icon Icon Icon Icon Icon Row [PERSON_NAME] Text block Row "I bought the B…" at bounding box center [388, 314] width 140 height 182
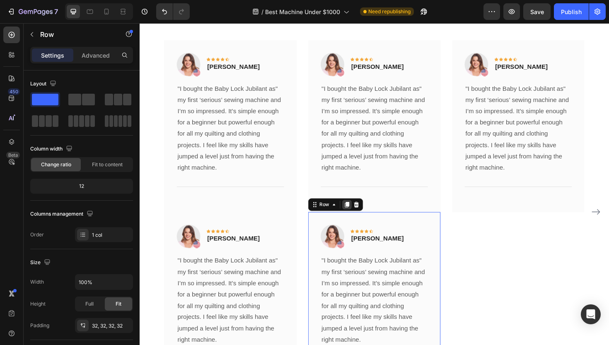
click at [358, 214] on icon at bounding box center [359, 216] width 5 height 6
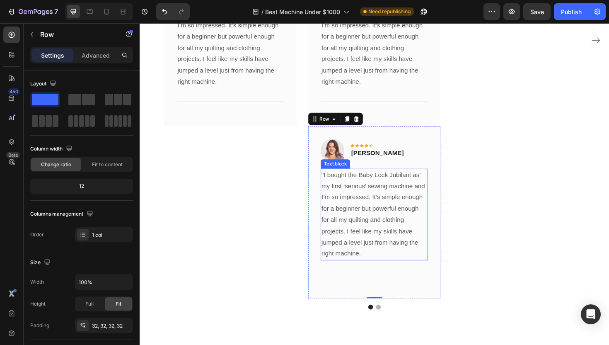
scroll to position [1729, 0]
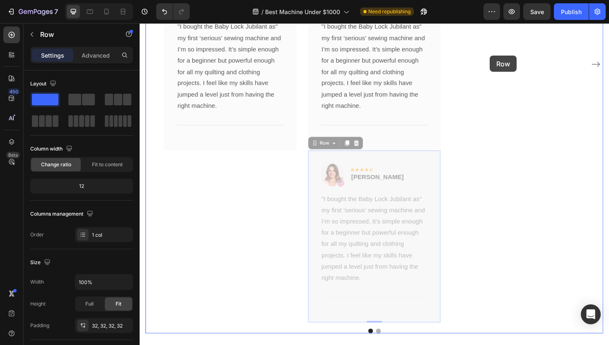
drag, startPoint x: 326, startPoint y: 153, endPoint x: 510, endPoint y: 58, distance: 207.9
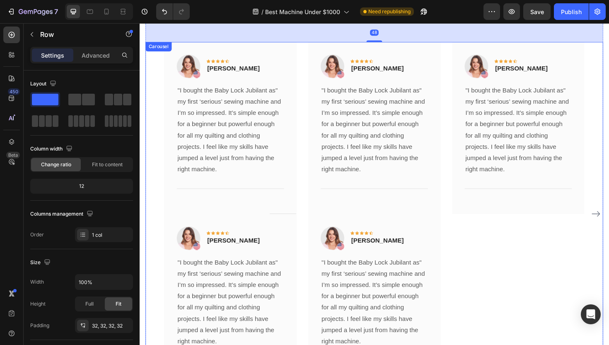
scroll to position [1612, 0]
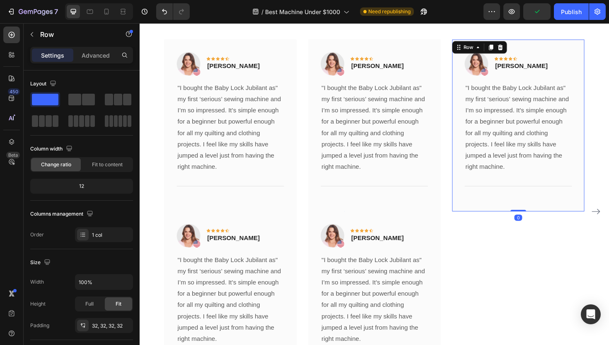
click at [605, 212] on div "Image Icon Icon Icon Icon Icon Row [PERSON_NAME] Text block Row "I bought the B…" at bounding box center [541, 132] width 140 height 182
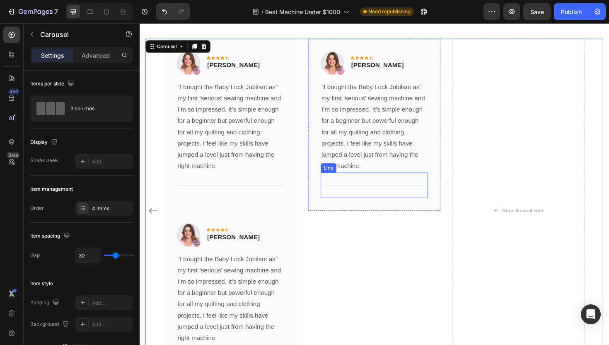
scroll to position [1611, 0]
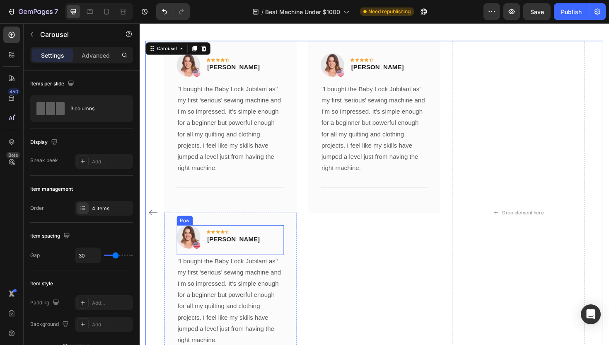
click at [284, 237] on div "Image Icon Icon Icon Icon Icon Row [PERSON_NAME] Text block Row" at bounding box center [236, 252] width 114 height 31
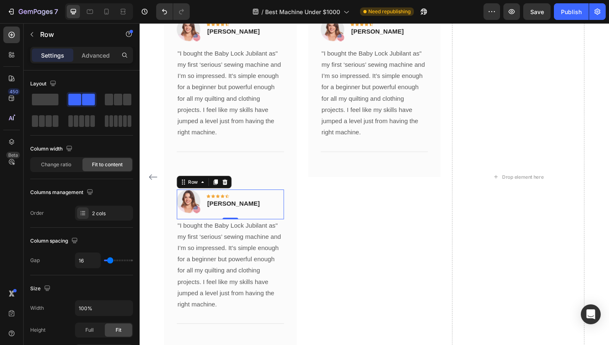
scroll to position [1655, 0]
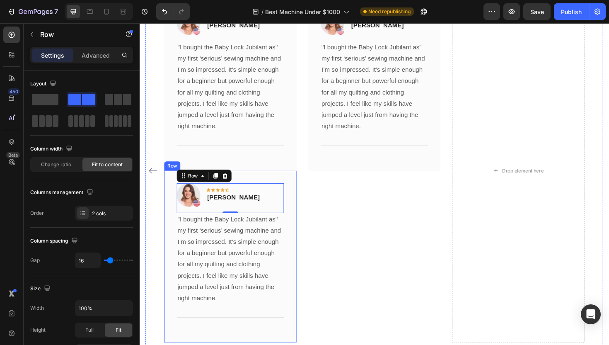
click at [302, 212] on div "Image Icon Icon Icon Icon Icon Row [PERSON_NAME] Text block Row 0 "I bought the…" at bounding box center [236, 270] width 140 height 182
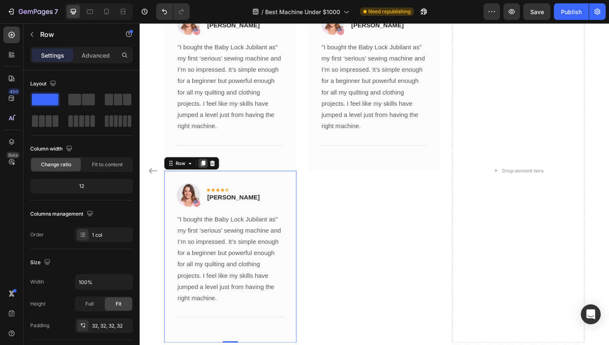
click at [207, 170] on icon at bounding box center [207, 172] width 5 height 6
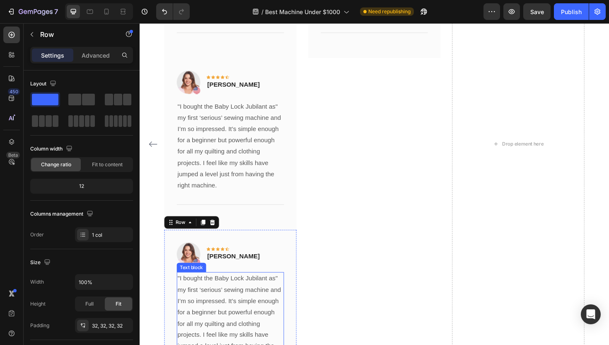
scroll to position [1765, 0]
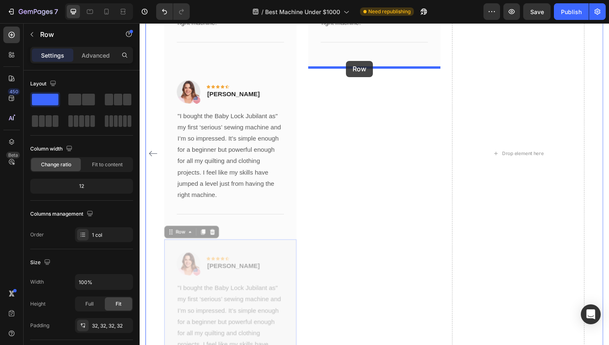
drag, startPoint x: 169, startPoint y: 242, endPoint x: 358, endPoint y: 63, distance: 260.5
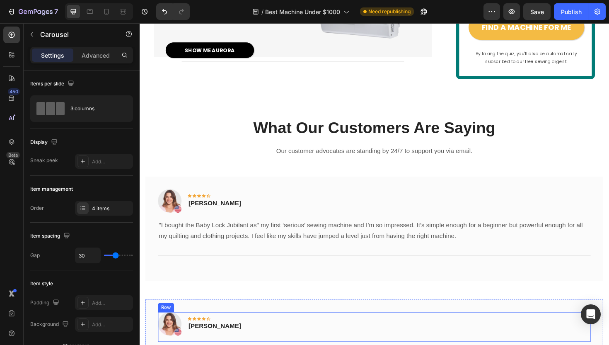
scroll to position [1257, 0]
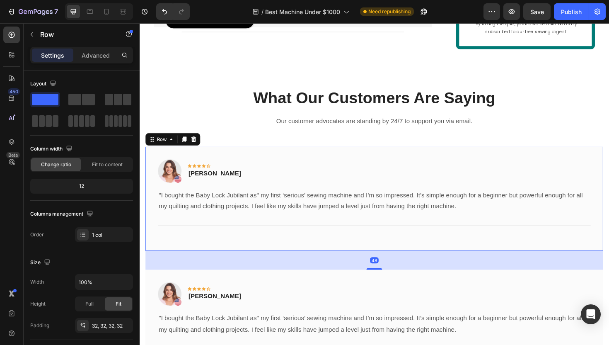
click at [593, 154] on div "Image Icon Icon Icon Icon Icon Row [PERSON_NAME] Text block Row "I bought the B…" at bounding box center [388, 209] width 485 height 111
click at [197, 143] on icon at bounding box center [196, 146] width 5 height 6
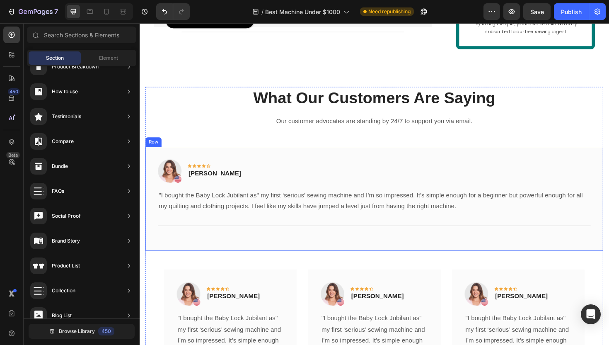
click at [261, 154] on div "Image Icon Icon Icon Icon Icon Row [PERSON_NAME] Text block Row "I bought the B…" at bounding box center [388, 209] width 485 height 111
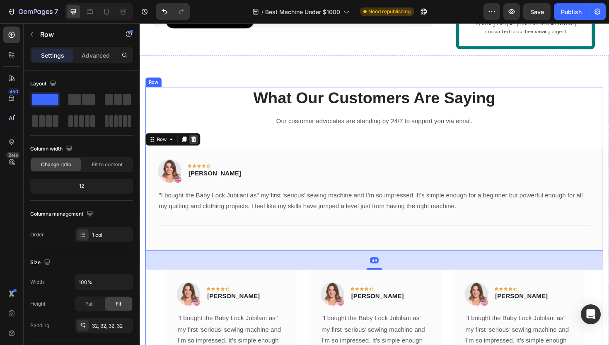
click at [198, 143] on icon at bounding box center [196, 146] width 5 height 6
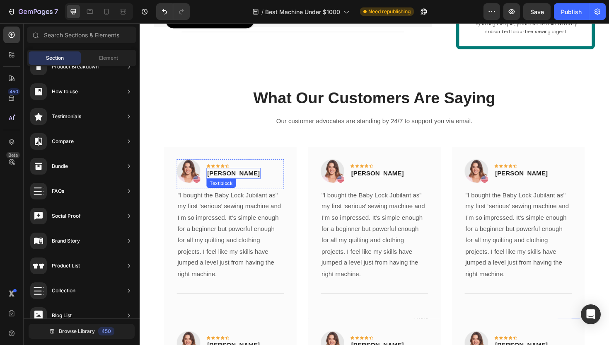
click at [232, 177] on p "[PERSON_NAME]" at bounding box center [239, 182] width 56 height 10
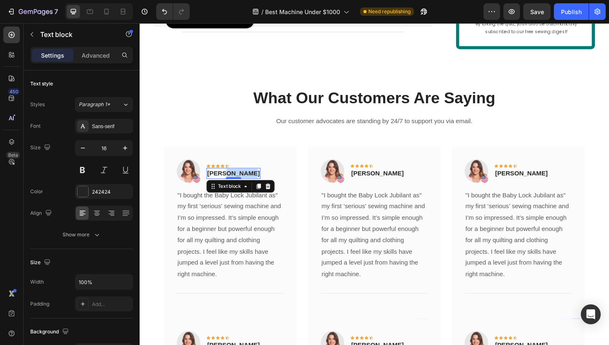
click at [232, 177] on p "[PERSON_NAME]" at bounding box center [239, 182] width 56 height 10
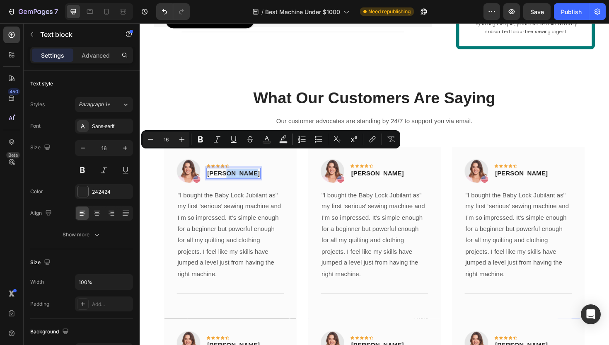
click at [232, 177] on p "[PERSON_NAME]" at bounding box center [239, 182] width 56 height 10
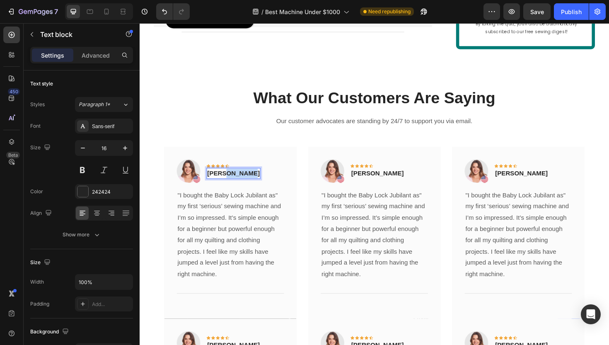
click at [232, 177] on p "[PERSON_NAME]" at bounding box center [239, 182] width 56 height 10
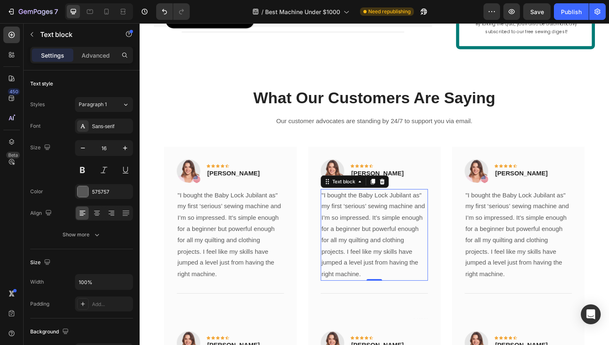
click at [373, 203] on p ""I bought the Baby Lock Jubilant as" my first ‘serious’ sewing machine and I’m …" at bounding box center [388, 247] width 112 height 95
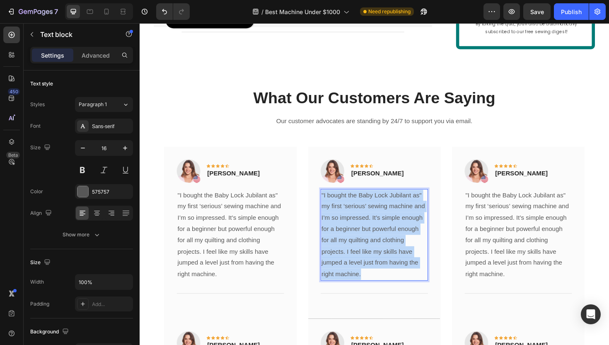
click at [373, 203] on p ""I bought the Baby Lock Jubilant as" my first ‘serious’ sewing machine and I’m …" at bounding box center [388, 247] width 112 height 95
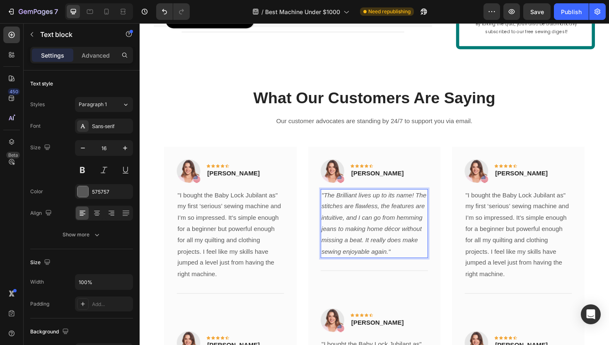
click at [343, 200] on p ""The Brilliant lives up to its name! The stitches are flawless, the features ar…" at bounding box center [388, 236] width 112 height 72
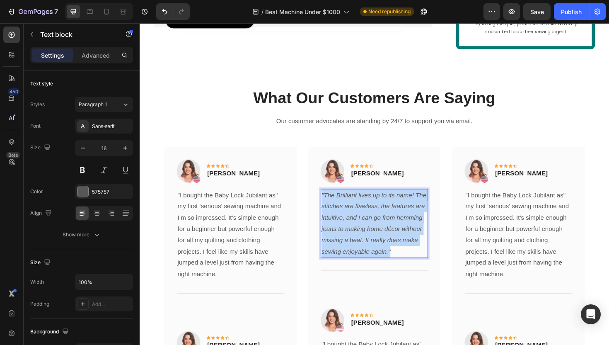
click at [343, 200] on p ""The Brilliant lives up to its name! The stitches are flawless, the features ar…" at bounding box center [388, 236] width 112 height 72
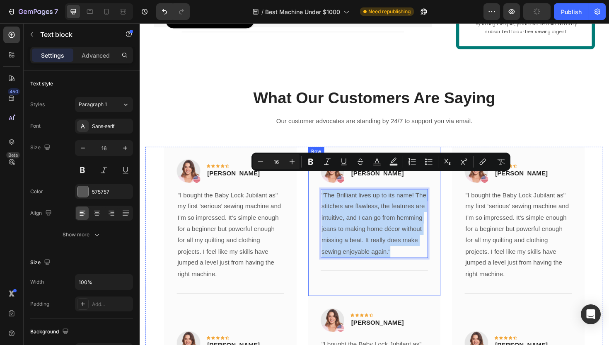
click at [362, 154] on div "Image Icon Icon Icon Icon Icon Row [PERSON_NAME] Text block Row "The Brilliant …" at bounding box center [388, 233] width 140 height 158
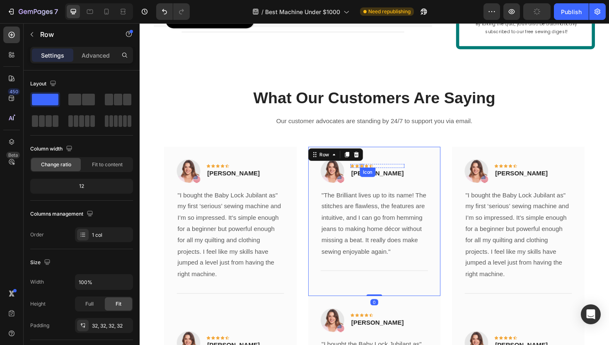
click at [383, 176] on div "Icon" at bounding box center [381, 181] width 17 height 10
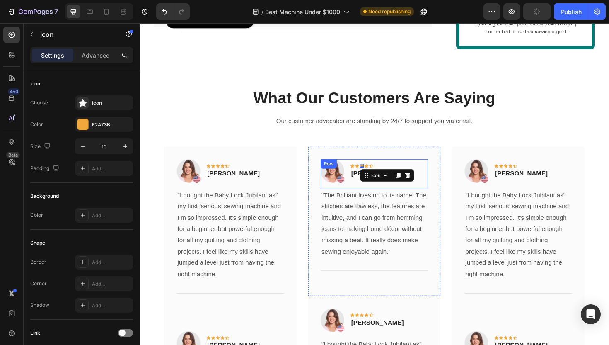
click at [357, 175] on div "Image Icon Icon Icon 0 Icon Icon Row [PERSON_NAME] Text block Row" at bounding box center [388, 182] width 114 height 31
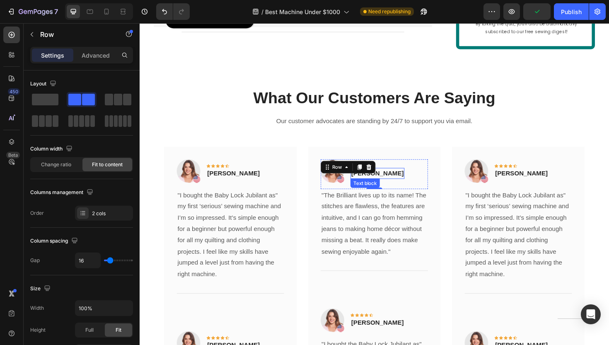
click at [393, 177] on p "[PERSON_NAME]" at bounding box center [392, 182] width 56 height 10
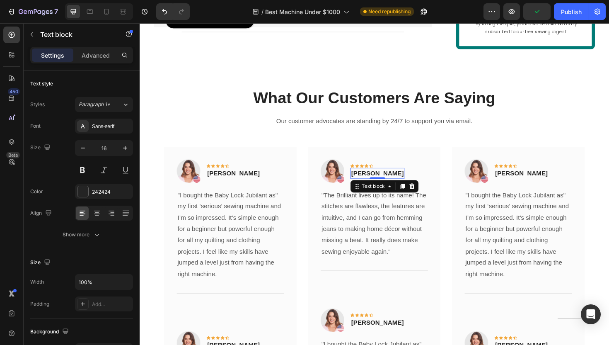
click at [393, 177] on p "[PERSON_NAME]" at bounding box center [392, 182] width 56 height 10
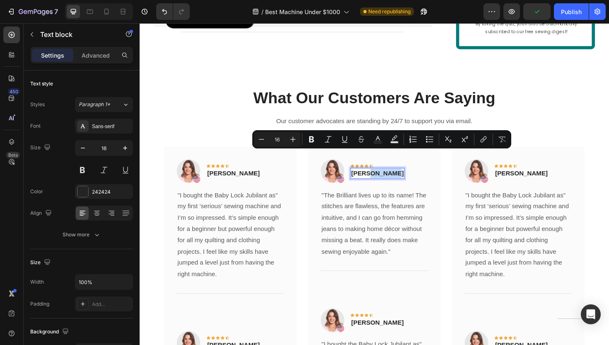
click at [391, 177] on p "[PERSON_NAME]" at bounding box center [392, 182] width 56 height 10
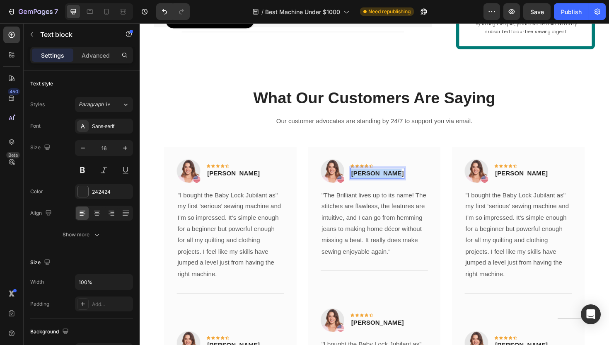
click at [391, 177] on p "[PERSON_NAME]" at bounding box center [392, 182] width 56 height 10
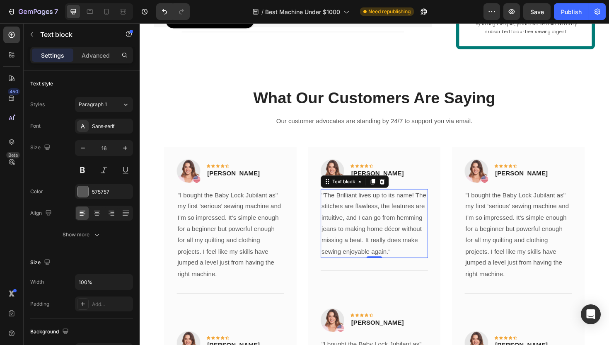
click at [379, 200] on p ""The Brilliant lives up to its name! The stitches are flawless, the features ar…" at bounding box center [388, 236] width 112 height 72
click at [510, 205] on p ""I bought the Baby Lock Jubilant as" my first ‘serious’ sewing machine and I’m …" at bounding box center [541, 247] width 112 height 95
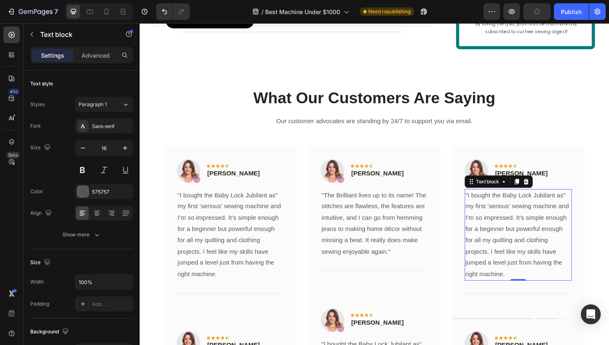
click at [510, 205] on p ""I bought the Baby Lock Jubilant as" my first ‘serious’ sewing machine and I’m …" at bounding box center [541, 247] width 112 height 95
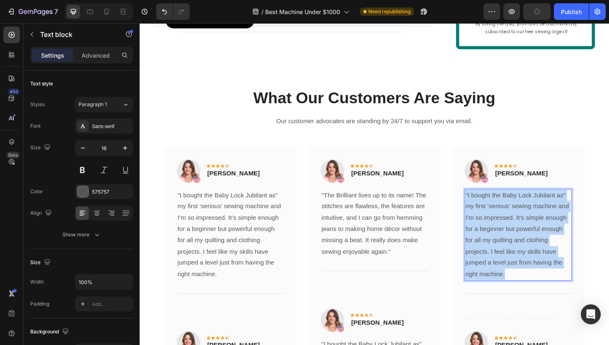
click at [510, 205] on p ""I bought the Baby Lock Jubilant as" my first ‘serious’ sewing machine and I’m …" at bounding box center [541, 247] width 112 height 95
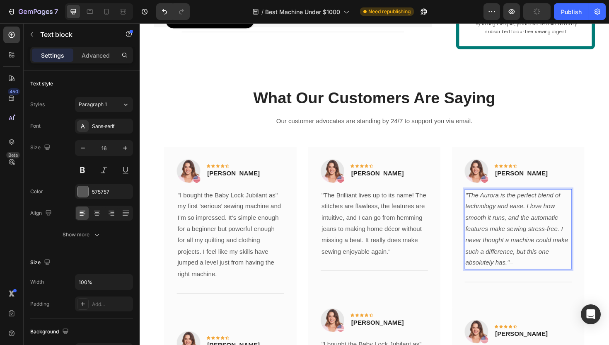
click at [510, 205] on p ""The Aurora is the perfect blend of technology and ease. I love how smooth it r…" at bounding box center [541, 242] width 112 height 84
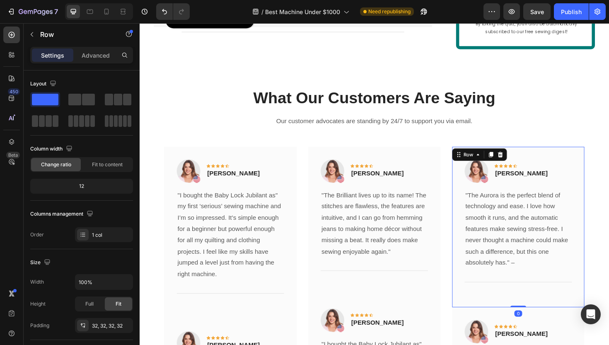
click at [547, 154] on div "Image Icon Icon Icon Icon Icon Row [PERSON_NAME] Text block Row "The Aurora is …" at bounding box center [541, 239] width 140 height 170
click at [546, 177] on p "[PERSON_NAME]" at bounding box center [544, 182] width 56 height 10
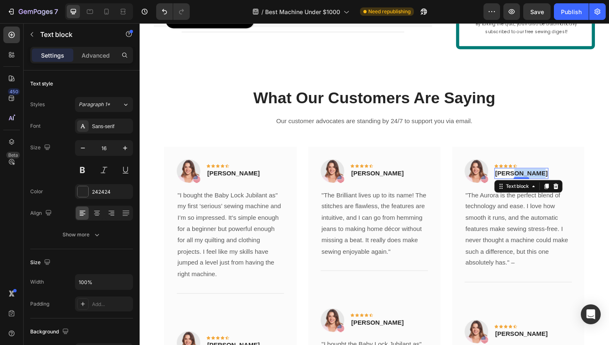
click at [546, 177] on p "[PERSON_NAME]" at bounding box center [544, 182] width 56 height 10
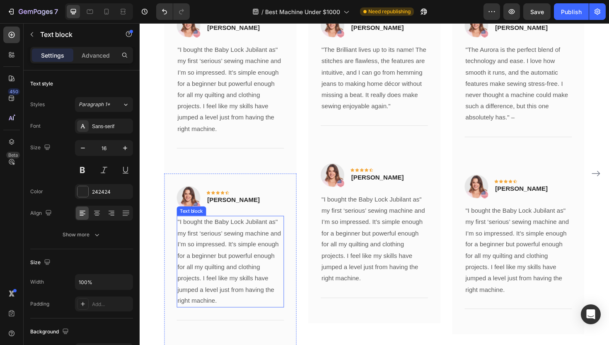
scroll to position [1406, 0]
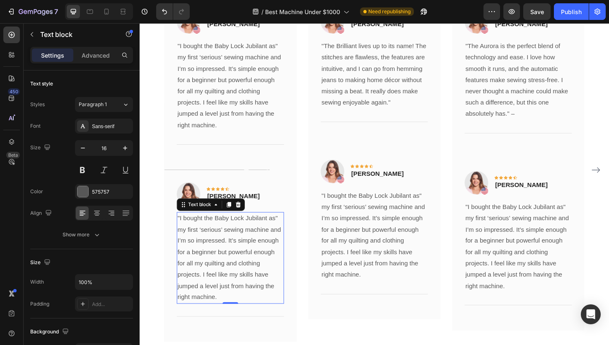
click at [230, 267] on p ""I bought the Baby Lock Jubilant as" my first ‘serious’ sewing machine and I’m …" at bounding box center [236, 271] width 112 height 95
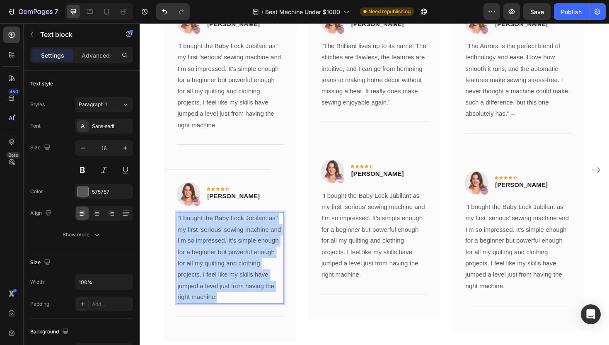
click at [230, 267] on p ""I bought the Baby Lock Jubilant as" my first ‘serious’ sewing machine and I’m …" at bounding box center [236, 271] width 112 height 95
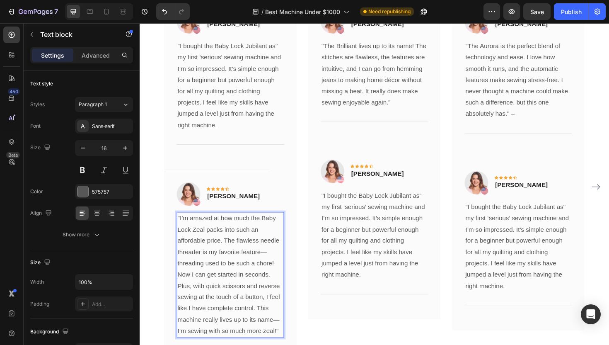
scroll to position [1424, 0]
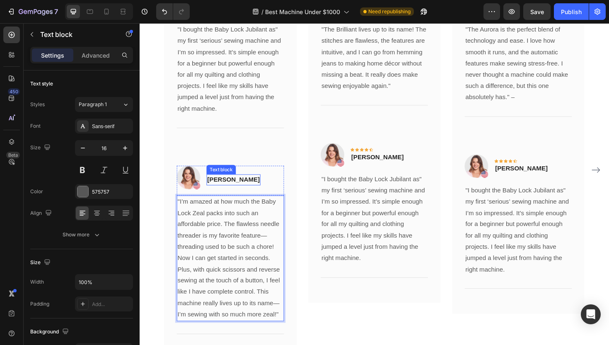
click at [235, 188] on p "[PERSON_NAME]" at bounding box center [239, 189] width 56 height 10
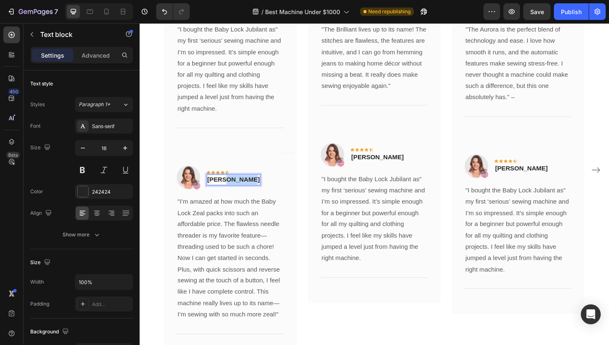
click at [235, 188] on p "[PERSON_NAME]" at bounding box center [239, 189] width 56 height 10
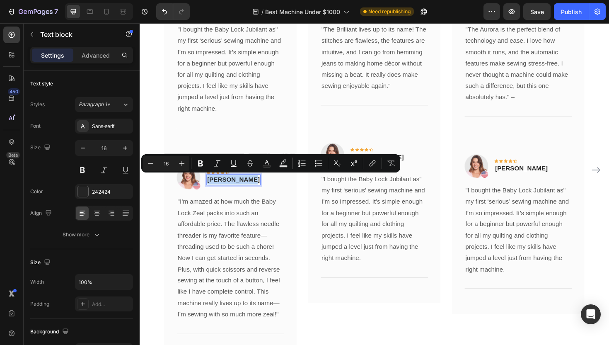
click at [235, 188] on p "[PERSON_NAME]" at bounding box center [239, 189] width 56 height 10
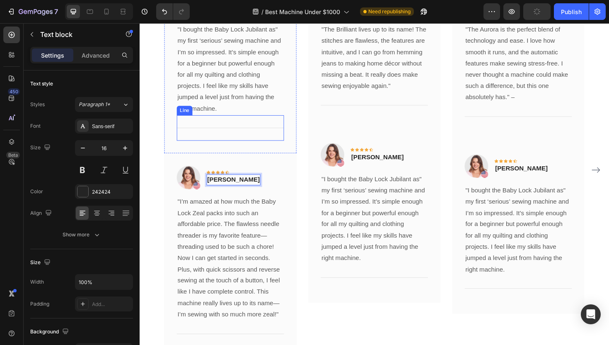
click at [264, 128] on div "Title Line" at bounding box center [236, 134] width 114 height 27
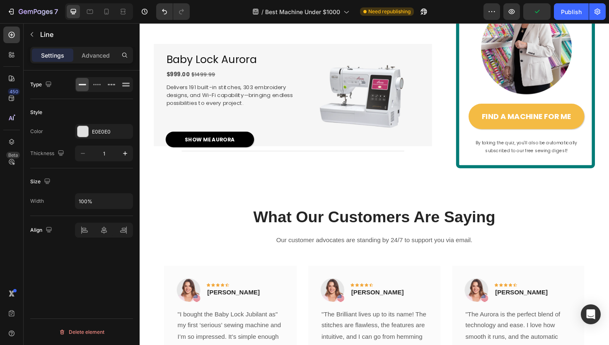
scroll to position [1132, 0]
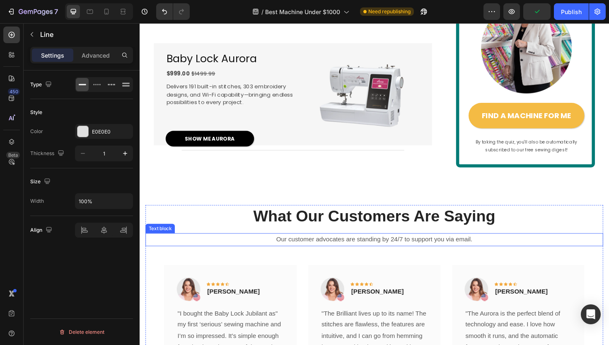
click at [348, 246] on p "Our customer advocates are standing by 24/7 to support you via email." at bounding box center [388, 252] width 483 height 12
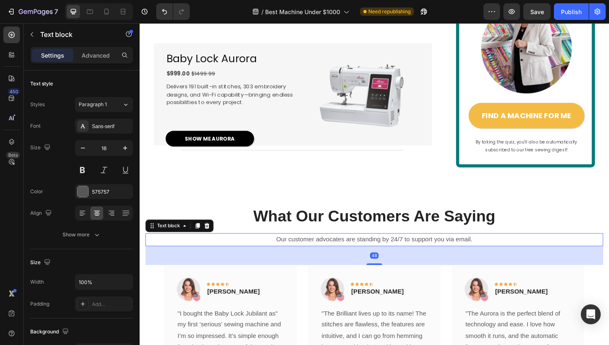
click at [348, 246] on p "Our customer advocates are standing by 24/7 to support you via email." at bounding box center [388, 252] width 483 height 12
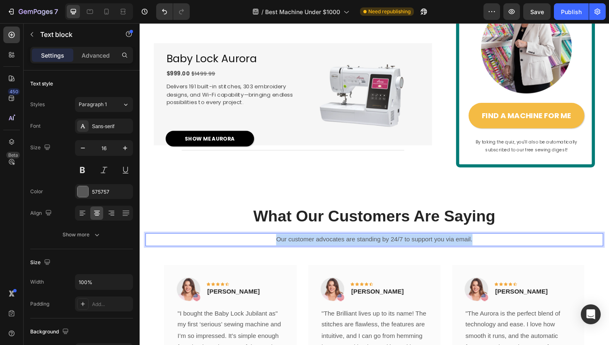
click at [348, 246] on p "Our customer advocates are standing by 24/7 to support you via email." at bounding box center [388, 252] width 483 height 12
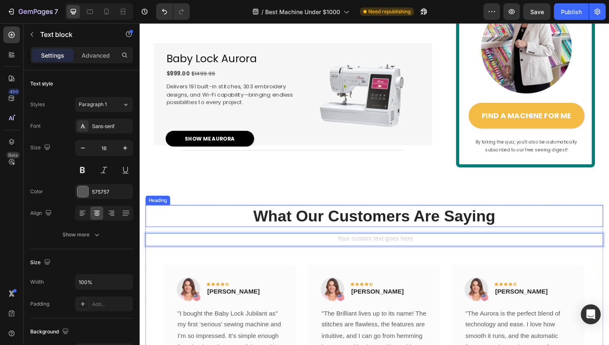
click at [305, 217] on p "What Our Customers Are Saying" at bounding box center [388, 228] width 483 height 22
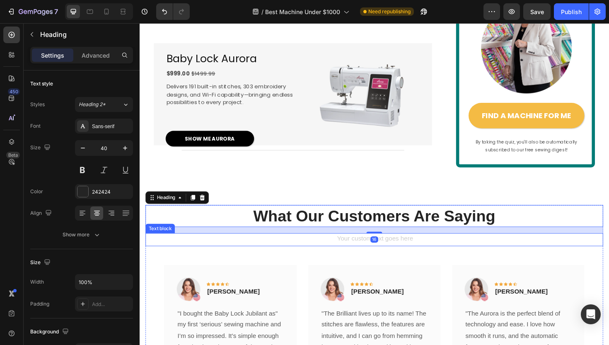
click at [317, 246] on div "Rich Text Editor. Editing area: main" at bounding box center [388, 253] width 485 height 14
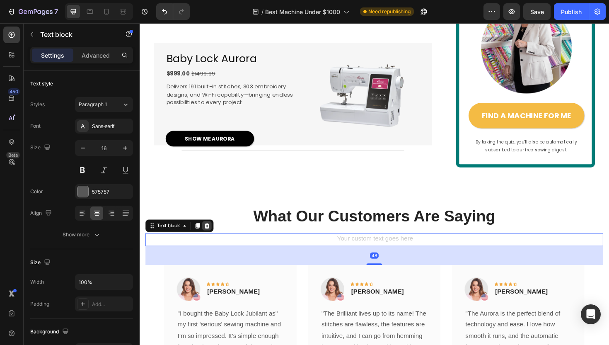
click at [210, 234] on icon at bounding box center [211, 237] width 7 height 7
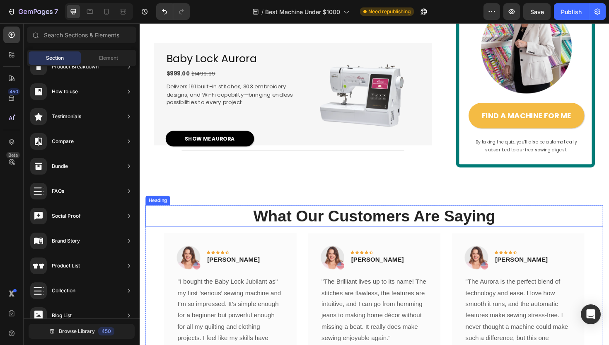
scroll to position [1185, 0]
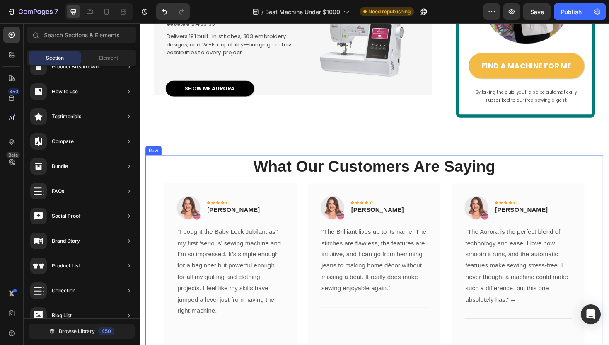
click at [272, 164] on p "What Our Customers Are Saying" at bounding box center [388, 175] width 483 height 22
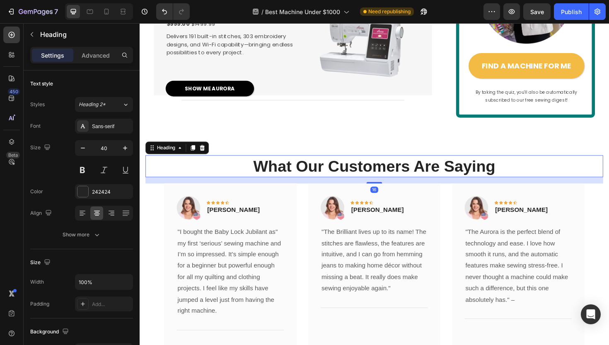
click at [272, 164] on p "What Our Customers Are Saying" at bounding box center [388, 175] width 483 height 22
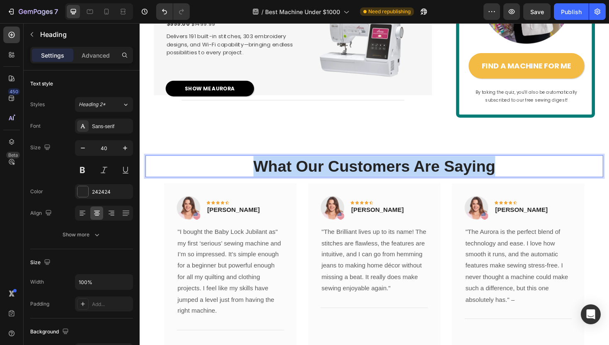
click at [272, 164] on p "What Our Customers Are Saying" at bounding box center [388, 175] width 483 height 22
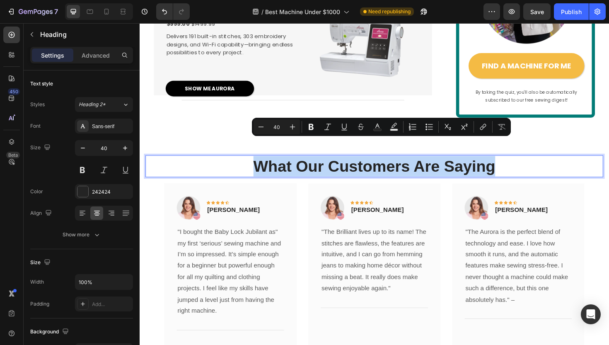
copy p "What Our Customers Are Saying"
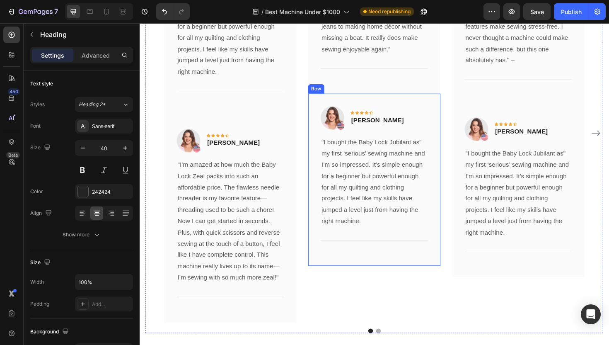
scroll to position [1422, 0]
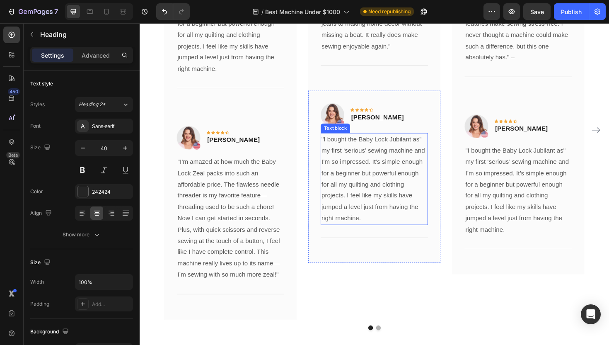
click at [383, 169] on p ""I bought the Baby Lock Jubilant as" my first ‘serious’ sewing machine and I’m …" at bounding box center [388, 187] width 112 height 95
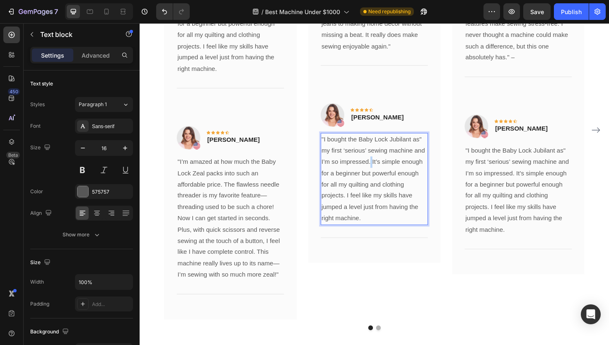
click at [383, 169] on p ""I bought the Baby Lock Jubilant as" my first ‘serious’ sewing machine and I’m …" at bounding box center [388, 187] width 112 height 95
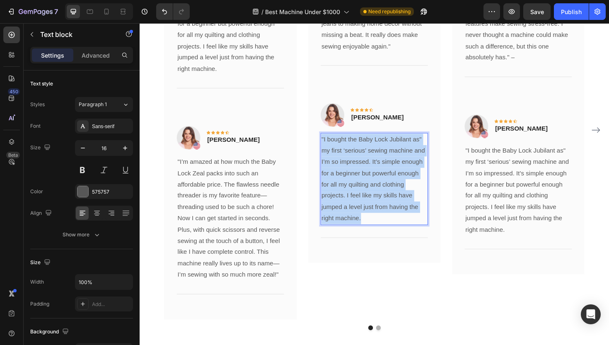
click at [383, 169] on p ""I bought the Baby Lock Jubilant as" my first ‘serious’ sewing machine and I’m …" at bounding box center [388, 187] width 112 height 95
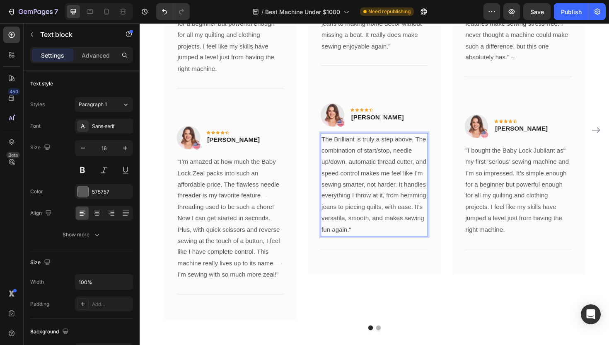
click at [333, 145] on p "The Brilliant is truly a step above. The combination of start/stop, needle up/d…" at bounding box center [388, 193] width 112 height 107
click at [334, 147] on p "The Brilliant is truly a step above. The combination of start/stop, needle up/d…" at bounding box center [388, 193] width 112 height 107
click at [333, 145] on p "The Brilliant is truly a step above. The combination of start/stop, needle up/d…" at bounding box center [388, 193] width 112 height 107
click at [388, 120] on p "[PERSON_NAME]" at bounding box center [392, 123] width 56 height 10
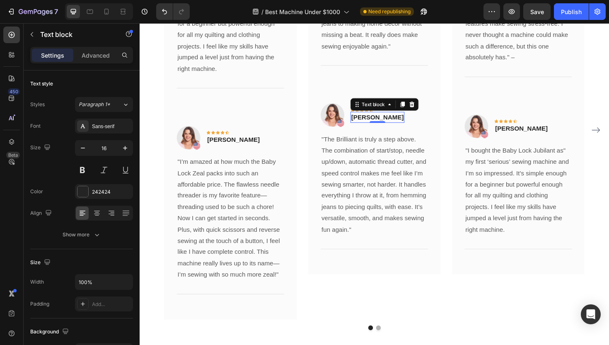
click at [388, 120] on p "[PERSON_NAME]" at bounding box center [392, 123] width 56 height 10
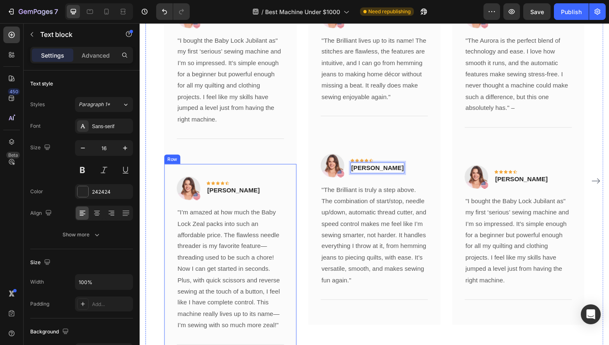
scroll to position [1374, 0]
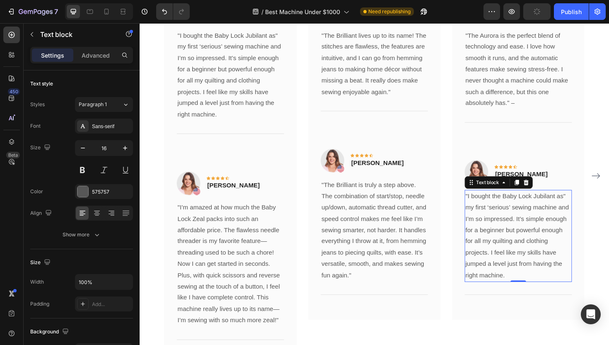
click at [515, 229] on p ""I bought the Baby Lock Jubilant as" my first ‘serious’ sewing machine and I’m …" at bounding box center [541, 248] width 112 height 95
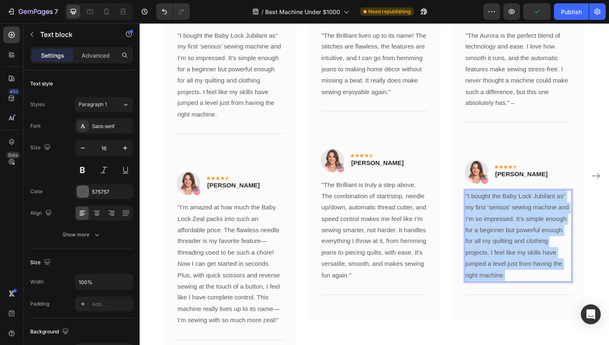
click at [515, 229] on p ""I bought the Baby Lock Jubilant as" my first ‘serious’ sewing machine and I’m …" at bounding box center [541, 248] width 112 height 95
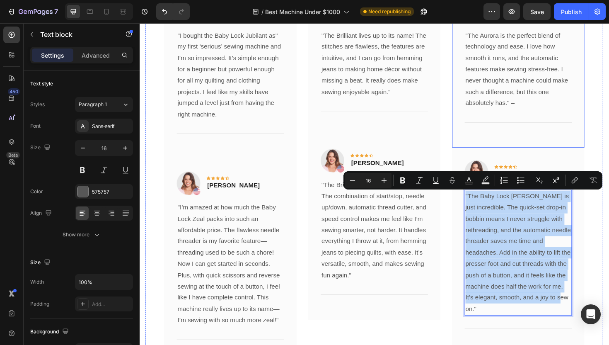
click at [509, 141] on div "Title Line" at bounding box center [541, 128] width 114 height 27
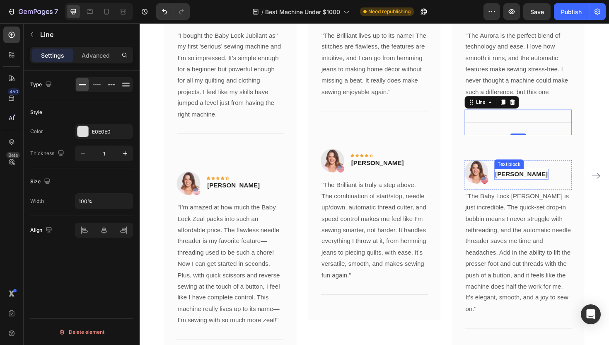
click at [531, 184] on p "[PERSON_NAME]" at bounding box center [544, 183] width 56 height 10
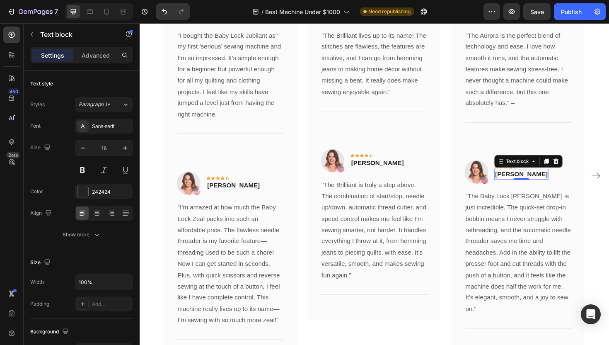
click at [531, 184] on p "[PERSON_NAME]" at bounding box center [544, 183] width 56 height 10
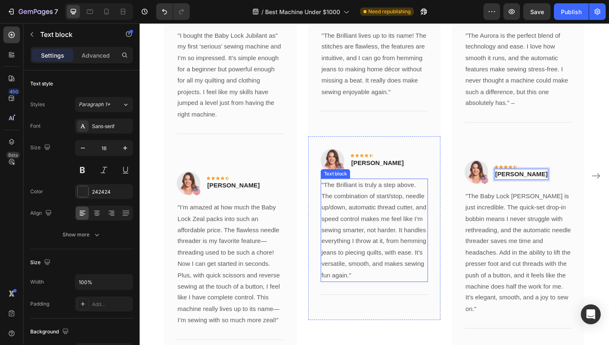
click at [403, 248] on p ""The Brilliant is truly a step above. The combination of start/stop, needle up/…" at bounding box center [388, 241] width 112 height 107
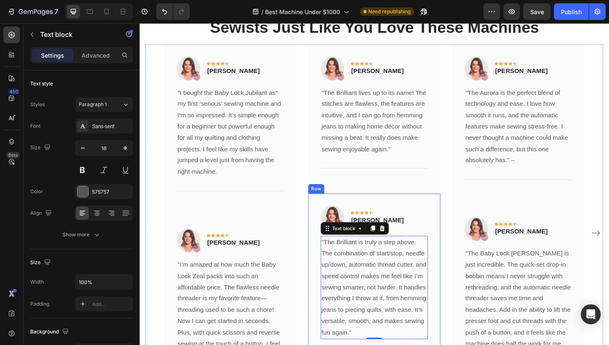
scroll to position [1323, 0]
